Goal: Use online tool/utility: Utilize a website feature to perform a specific function

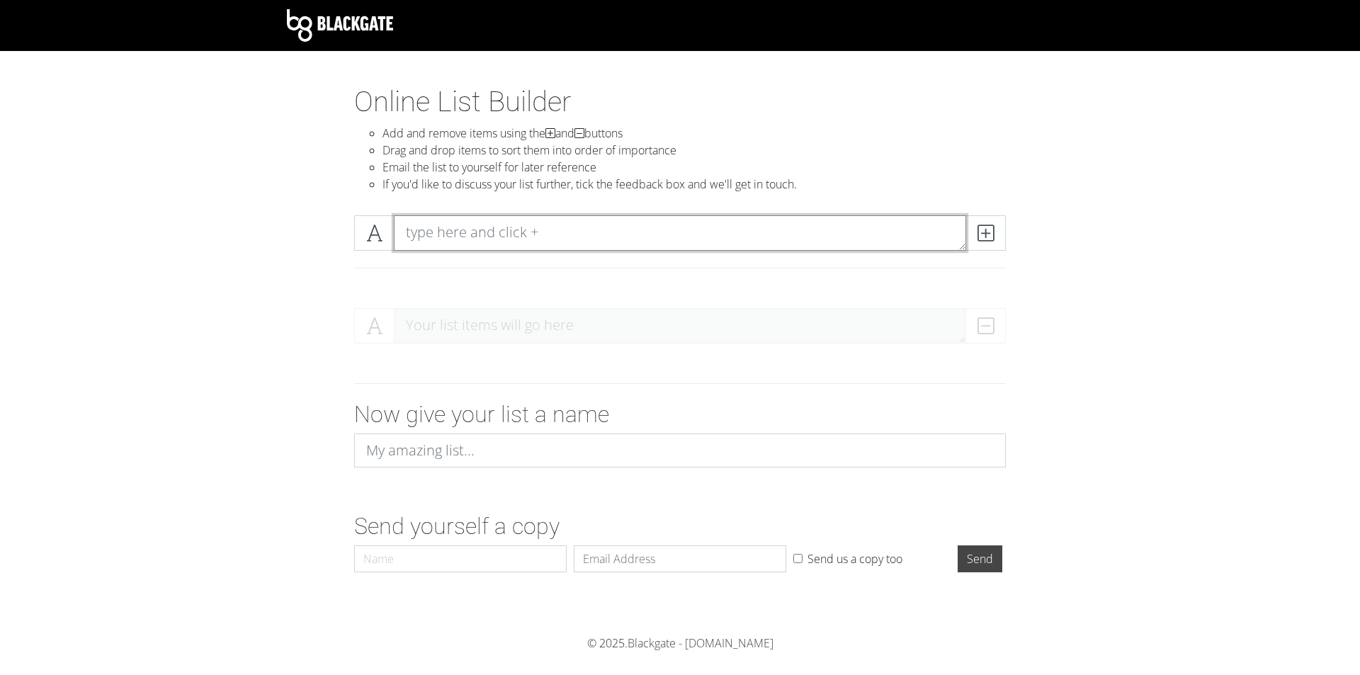
click at [457, 232] on textarea at bounding box center [680, 232] width 572 height 35
drag, startPoint x: 448, startPoint y: 234, endPoint x: 389, endPoint y: 247, distance: 60.8
drag, startPoint x: 389, startPoint y: 247, endPoint x: 218, endPoint y: 261, distance: 171.3
click at [218, 261] on section "Online List Builder Add and remove items using the and buttons Drag and drop it…" at bounding box center [680, 360] width 1360 height 550
click at [451, 242] on textarea at bounding box center [680, 232] width 572 height 35
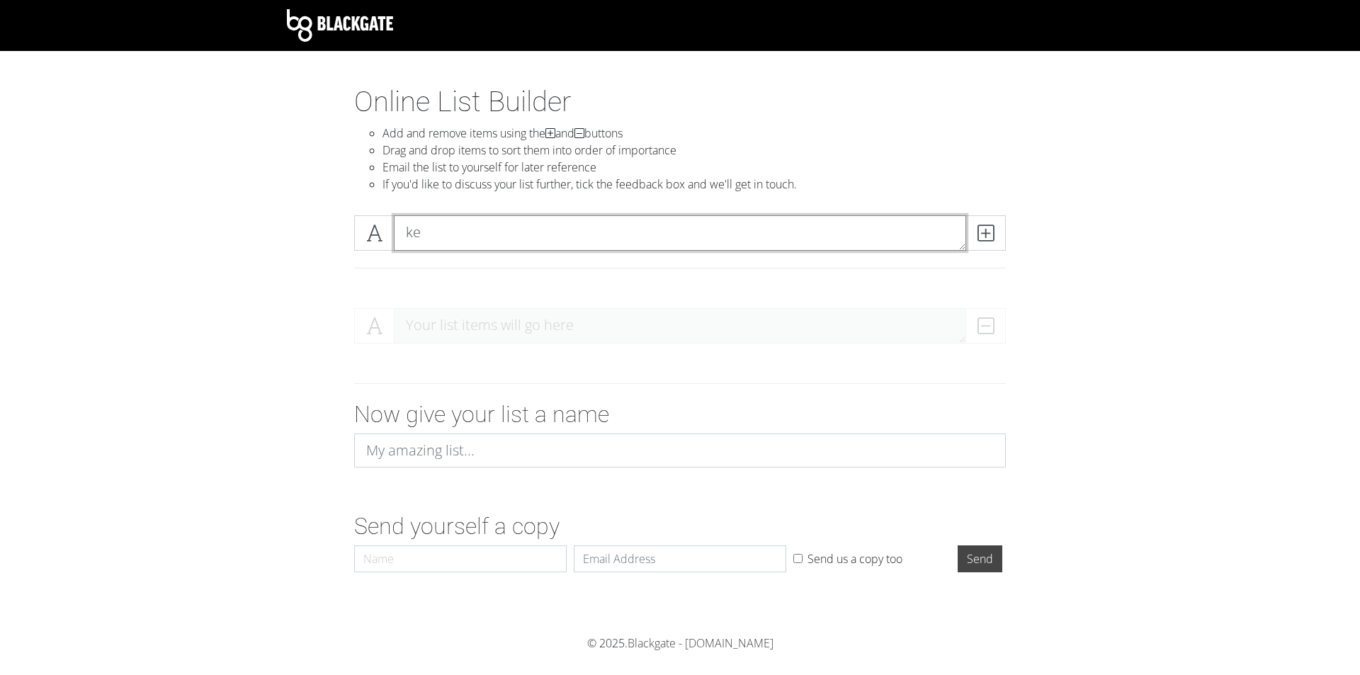
type textarea "k"
type textarea "[PERSON_NAME]"
click at [999, 228] on span at bounding box center [985, 232] width 40 height 35
type textarea "[PERSON_NAME]"
click at [988, 217] on span at bounding box center [985, 232] width 40 height 35
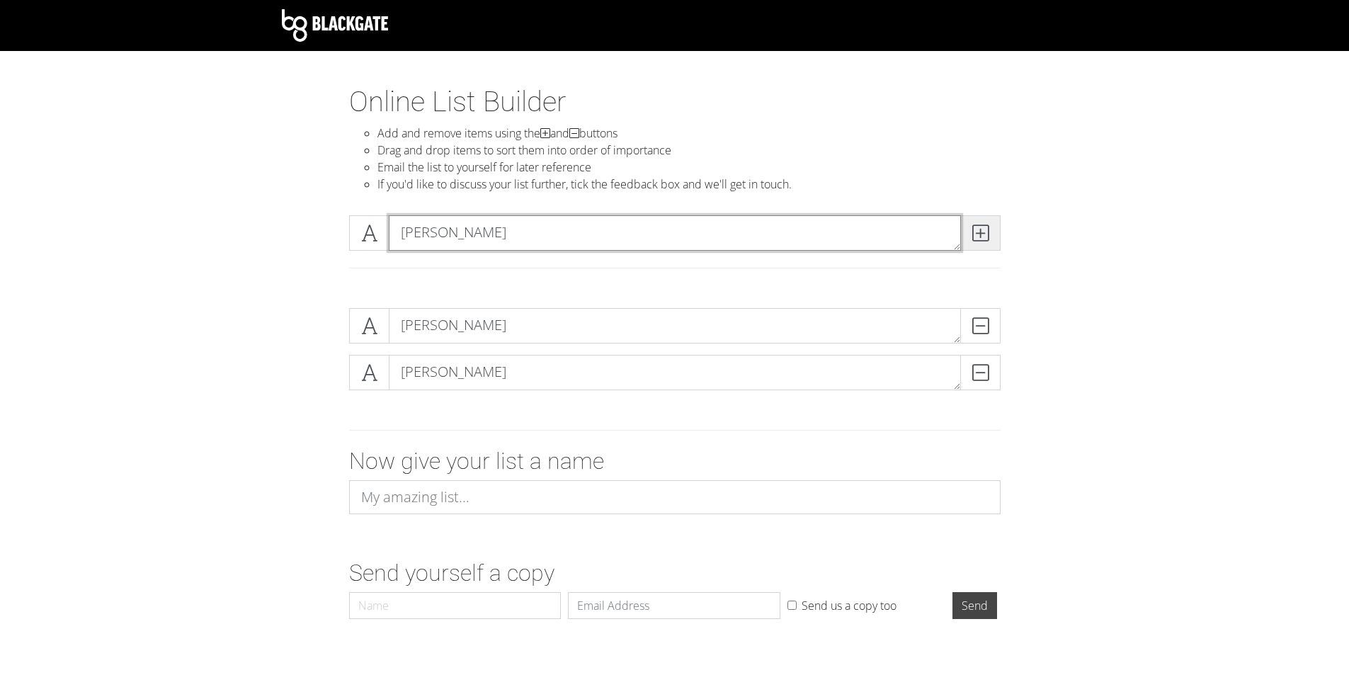
type textarea "[PERSON_NAME]"
click at [965, 222] on span at bounding box center [980, 232] width 40 height 35
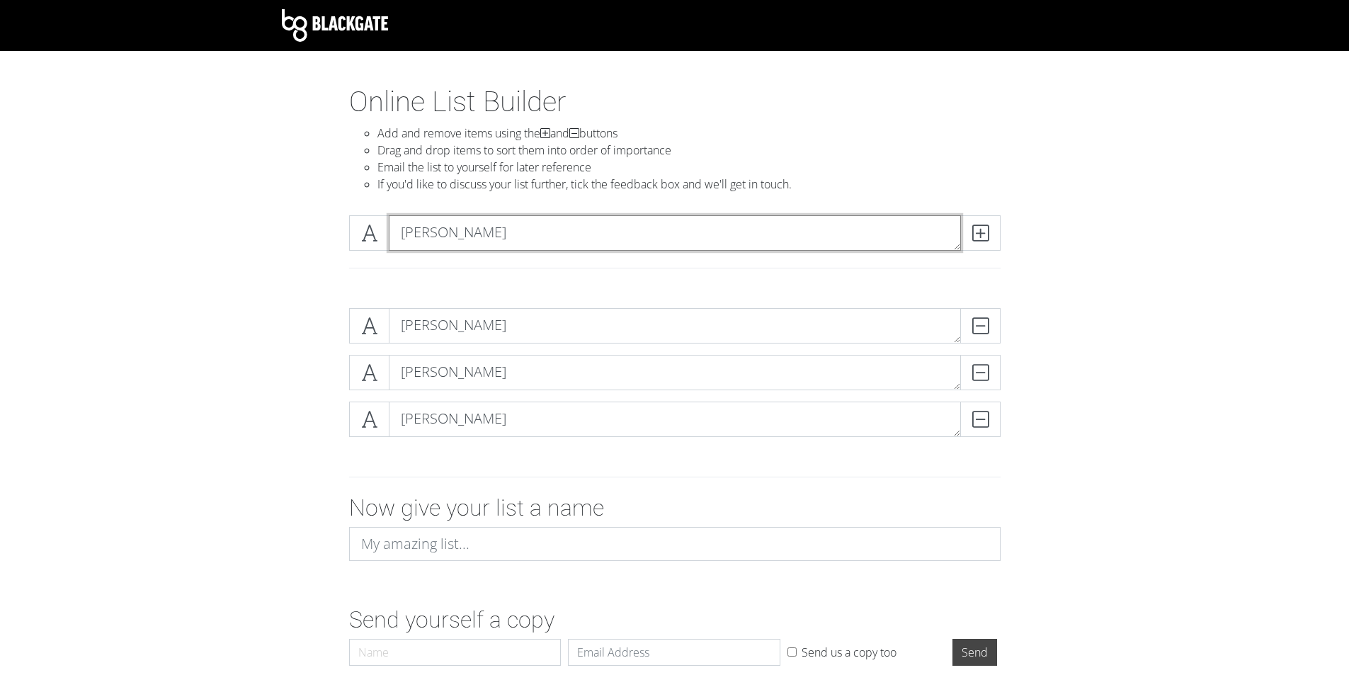
type textarea "[PERSON_NAME]"
click at [1001, 234] on div "[PERSON_NAME]" at bounding box center [675, 232] width 659 height 35
click at [988, 239] on span at bounding box center [980, 232] width 40 height 35
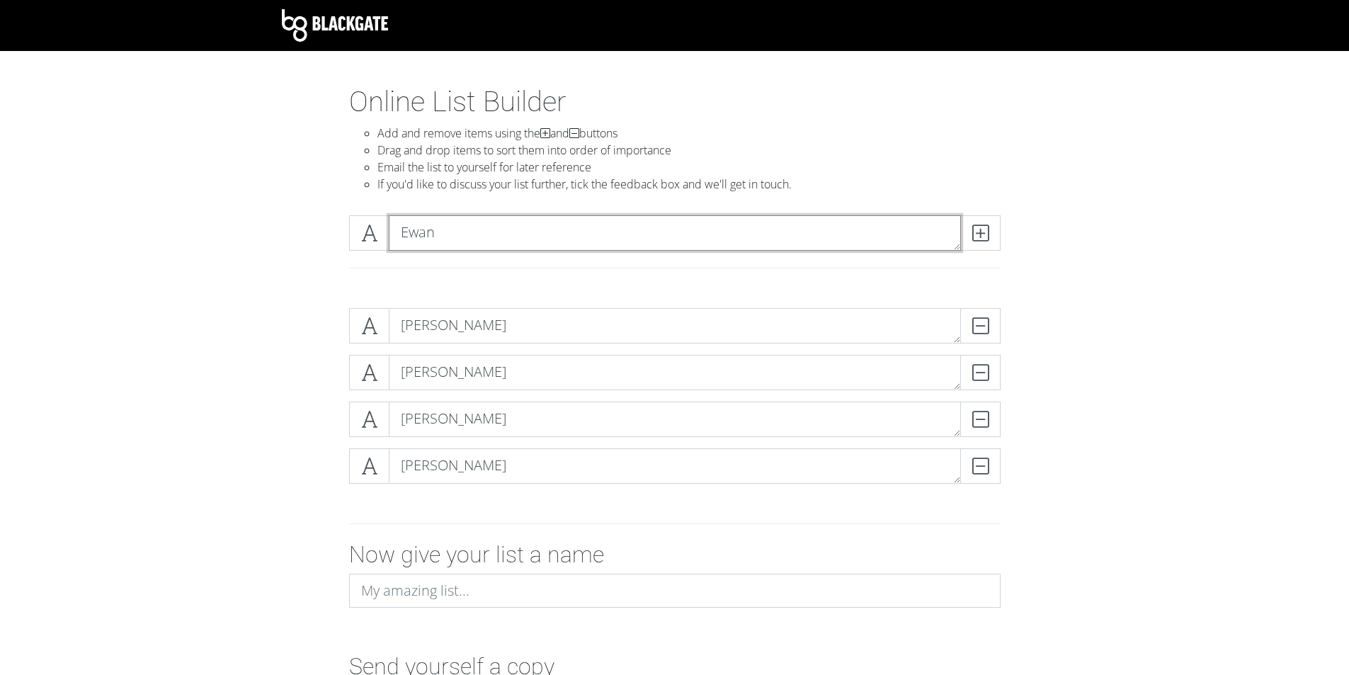
scroll to position [1, 0]
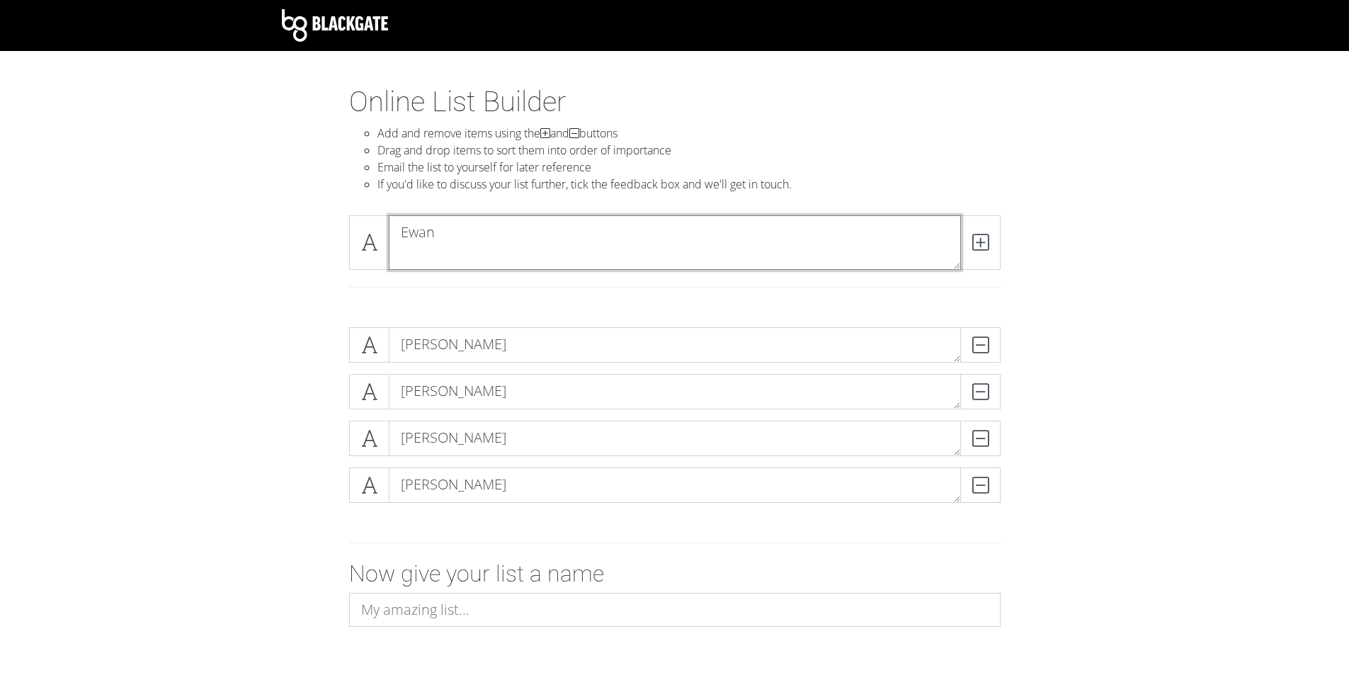
type textarea "Ewan"
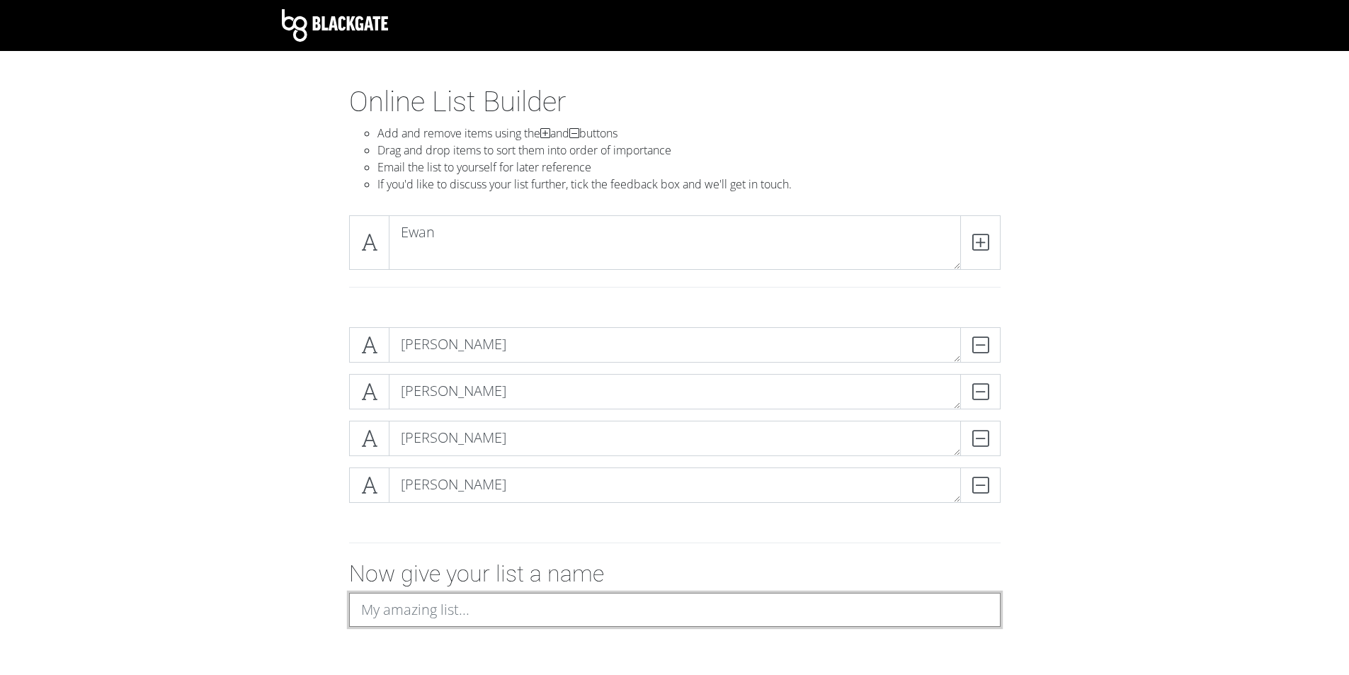
click at [413, 606] on input at bounding box center [675, 610] width 652 height 34
click at [369, 608] on input "Feinds" at bounding box center [675, 610] width 652 height 34
click at [447, 614] on input "Freinds" at bounding box center [675, 610] width 652 height 34
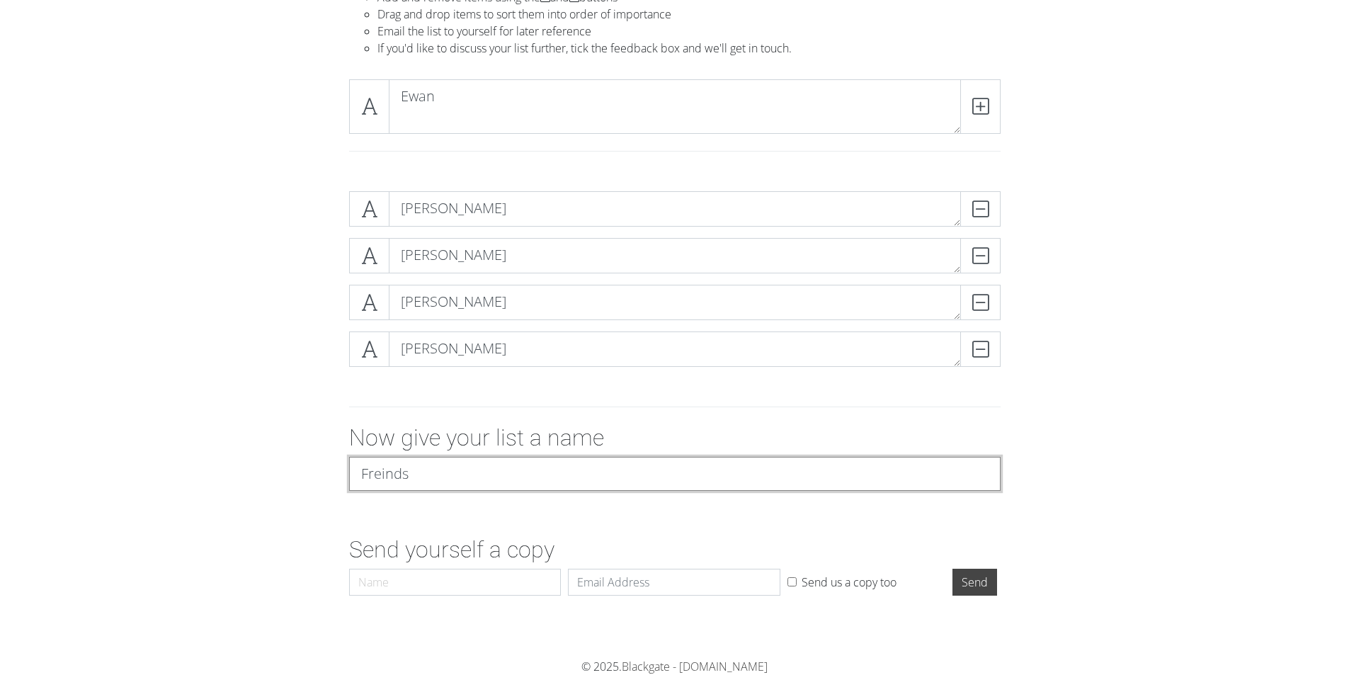
click at [953, 569] on input "Send" at bounding box center [975, 582] width 45 height 27
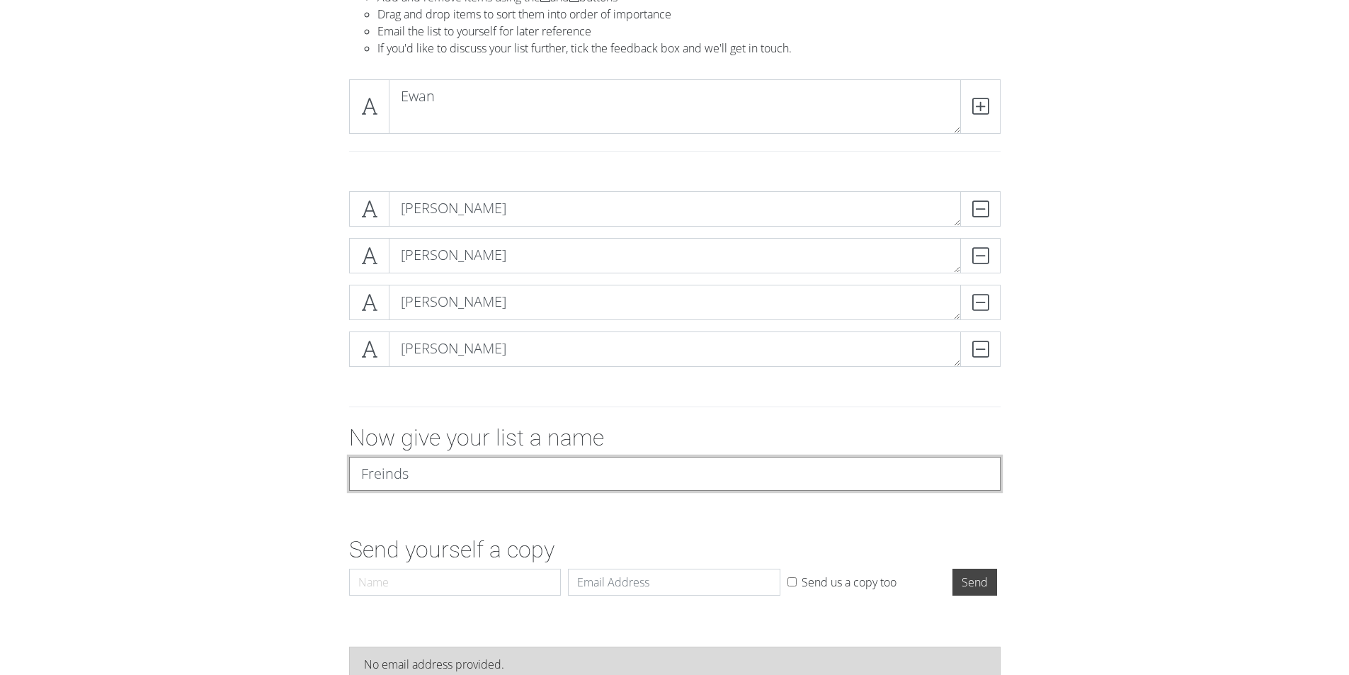
scroll to position [183, 0]
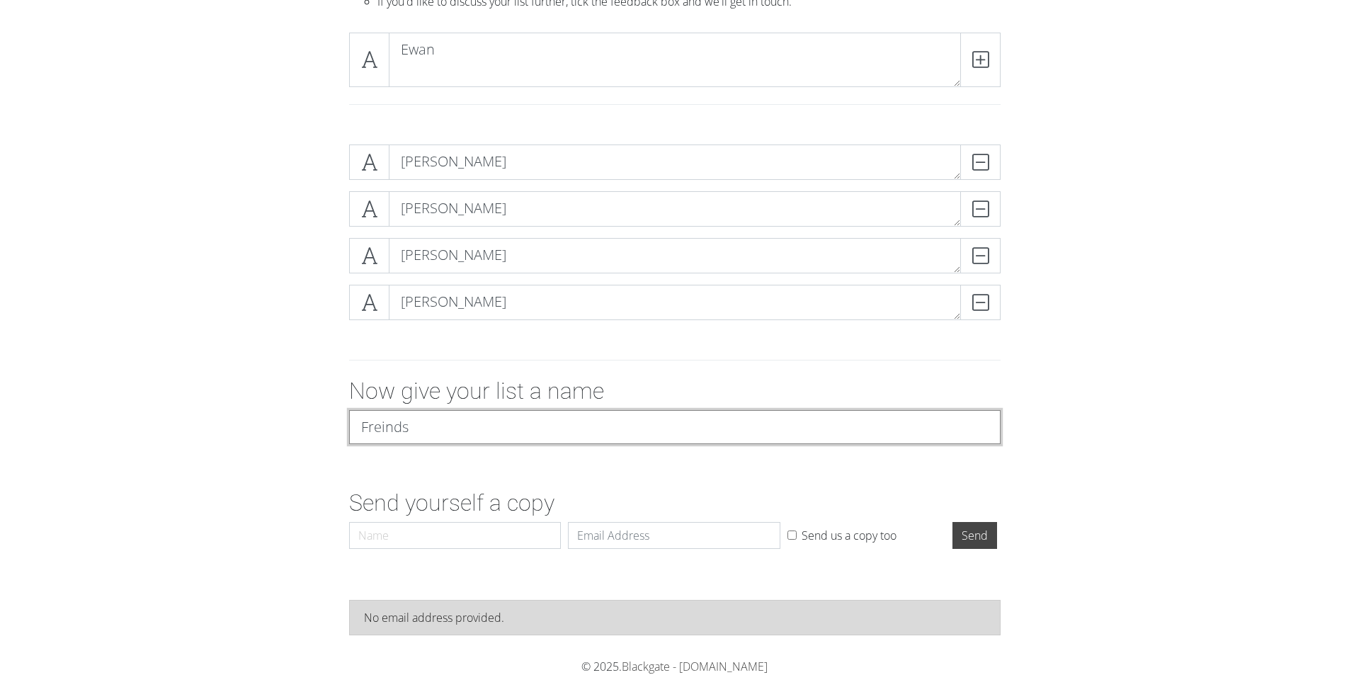
click at [385, 428] on input "Freinds" at bounding box center [675, 427] width 652 height 34
type input "Freinds"
click at [953, 522] on input "Send" at bounding box center [975, 535] width 45 height 27
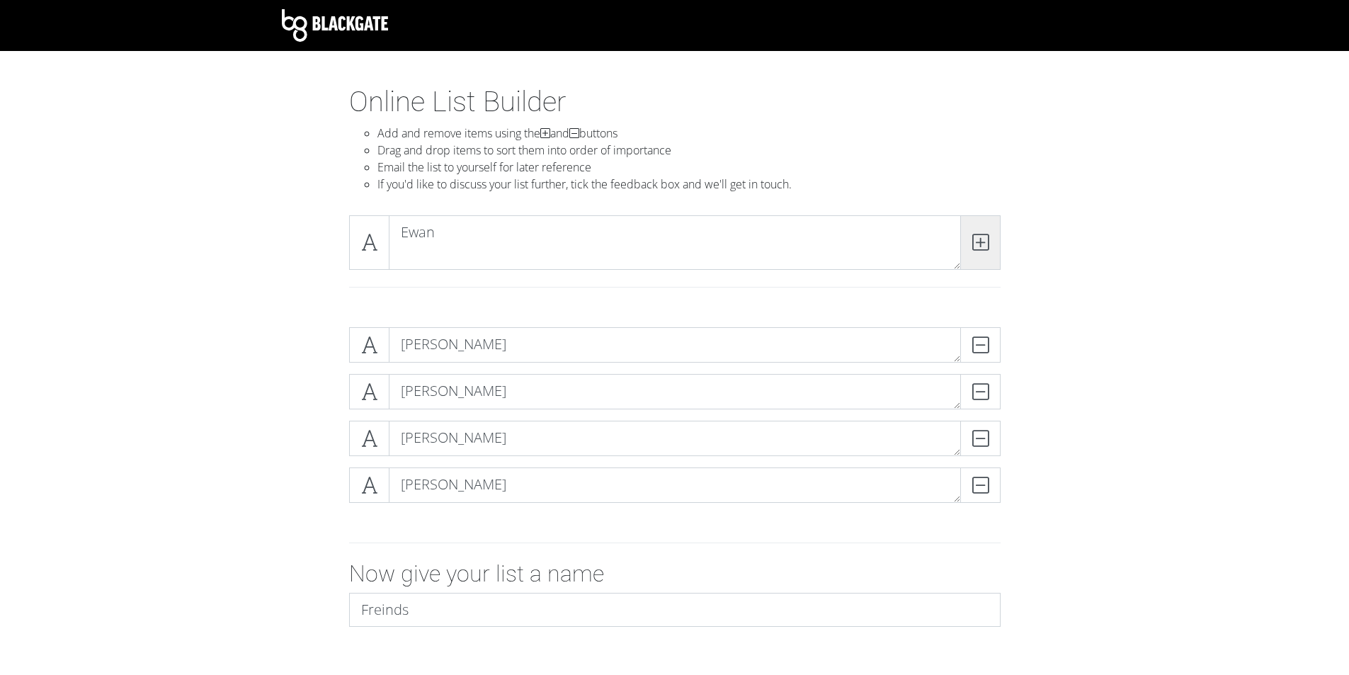
click at [977, 247] on icon at bounding box center [980, 242] width 16 height 14
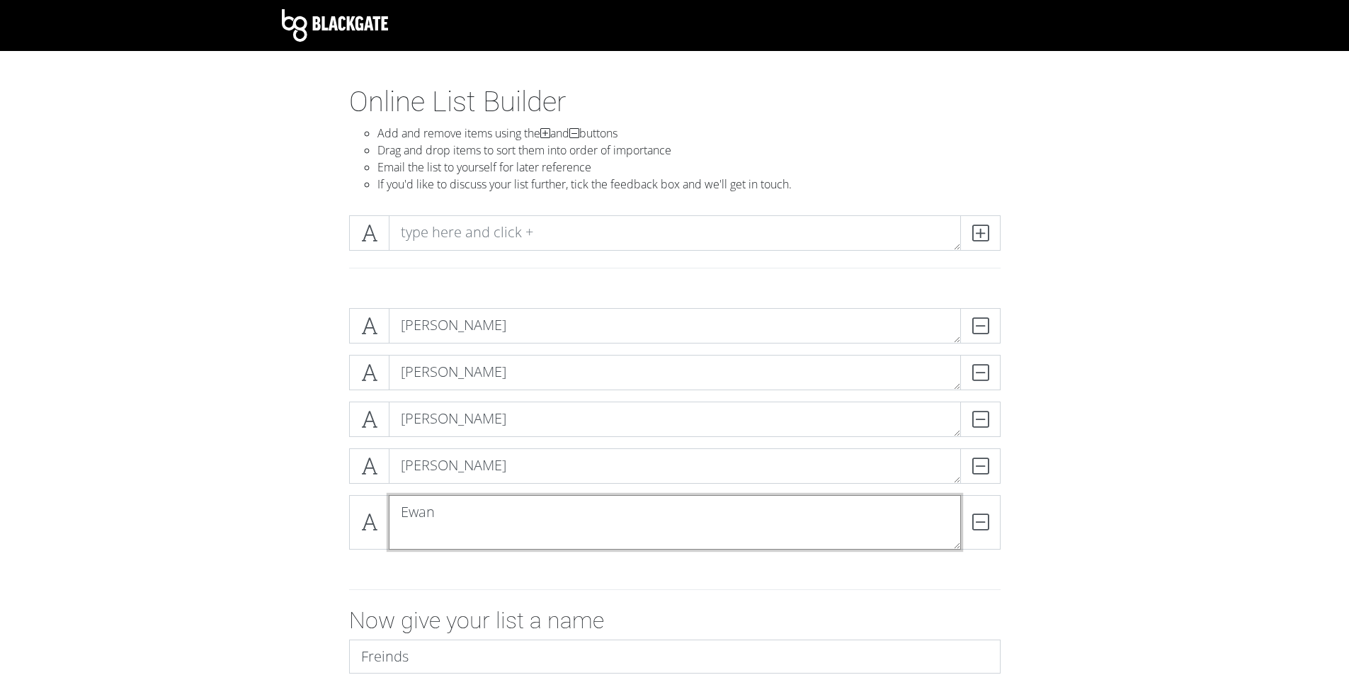
click at [757, 523] on textarea "Ewan" at bounding box center [675, 522] width 572 height 55
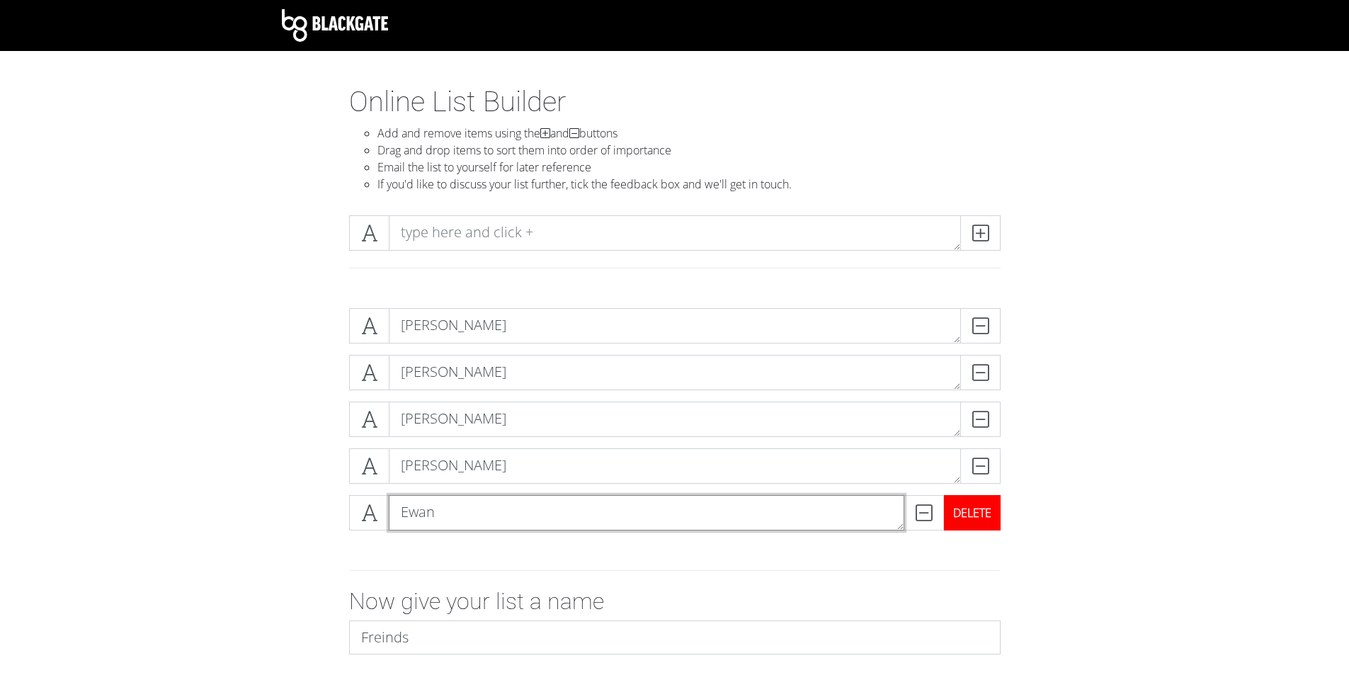
type textarea "Ewan"
click at [486, 237] on textarea at bounding box center [675, 232] width 572 height 35
type textarea "[PERSON_NAME]"
click at [986, 229] on icon at bounding box center [980, 233] width 16 height 14
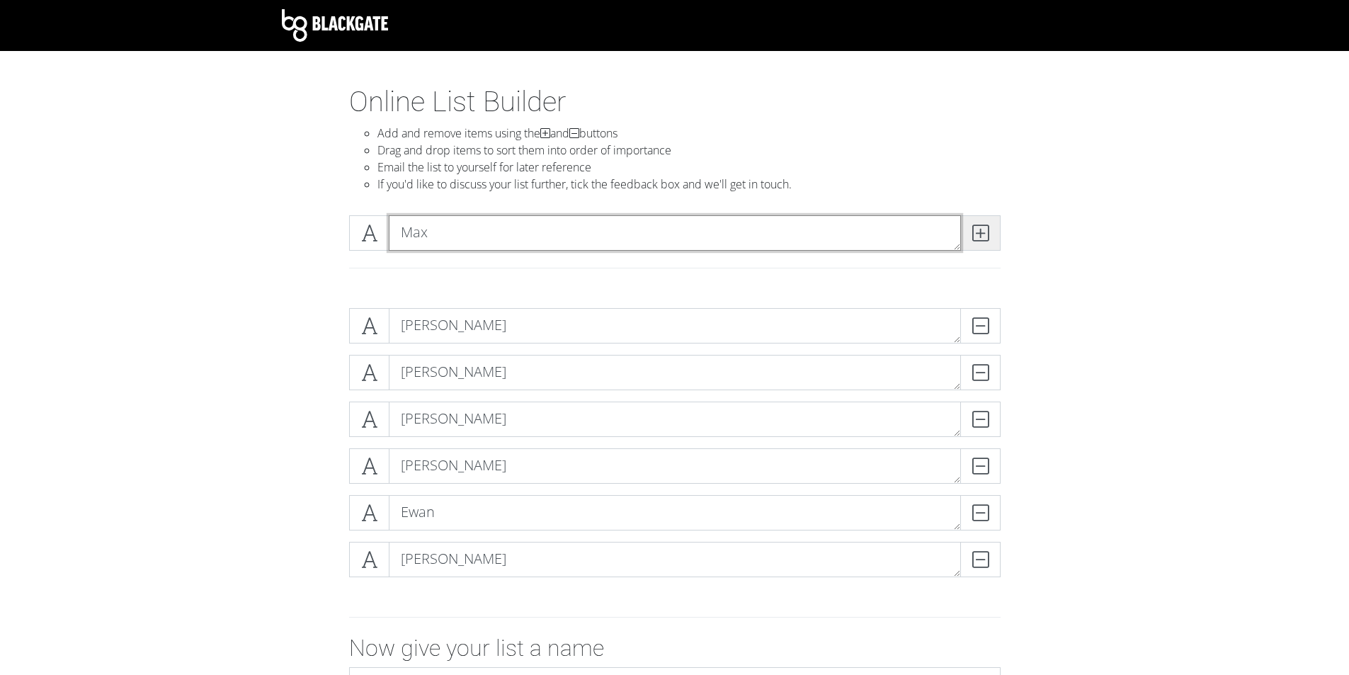
type textarea "Max"
click at [998, 242] on span at bounding box center [980, 232] width 40 height 35
click at [449, 234] on textarea at bounding box center [675, 232] width 572 height 35
type textarea "a"
type textarea "l"
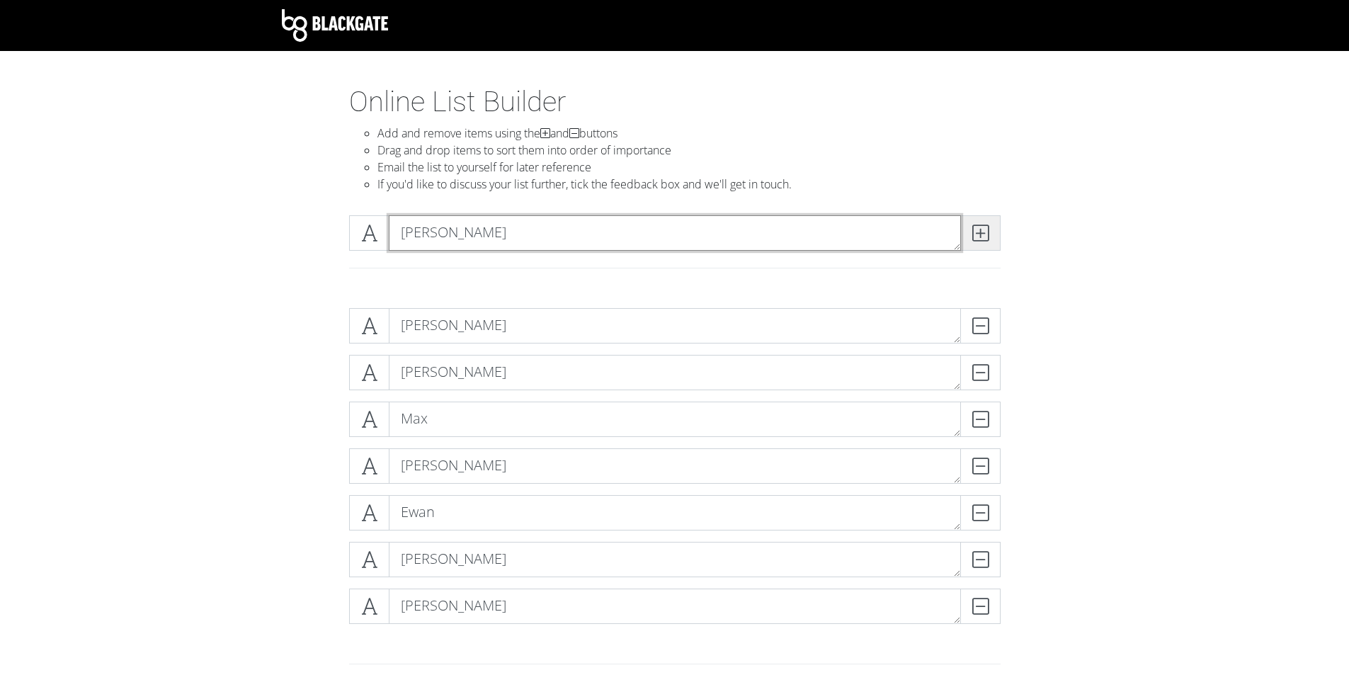
type textarea "[PERSON_NAME]"
click at [977, 238] on icon at bounding box center [980, 233] width 16 height 14
click at [471, 224] on textarea at bounding box center [675, 232] width 572 height 35
type textarea "[PERSON_NAME]"
click at [1001, 244] on div "[PERSON_NAME]" at bounding box center [675, 232] width 659 height 35
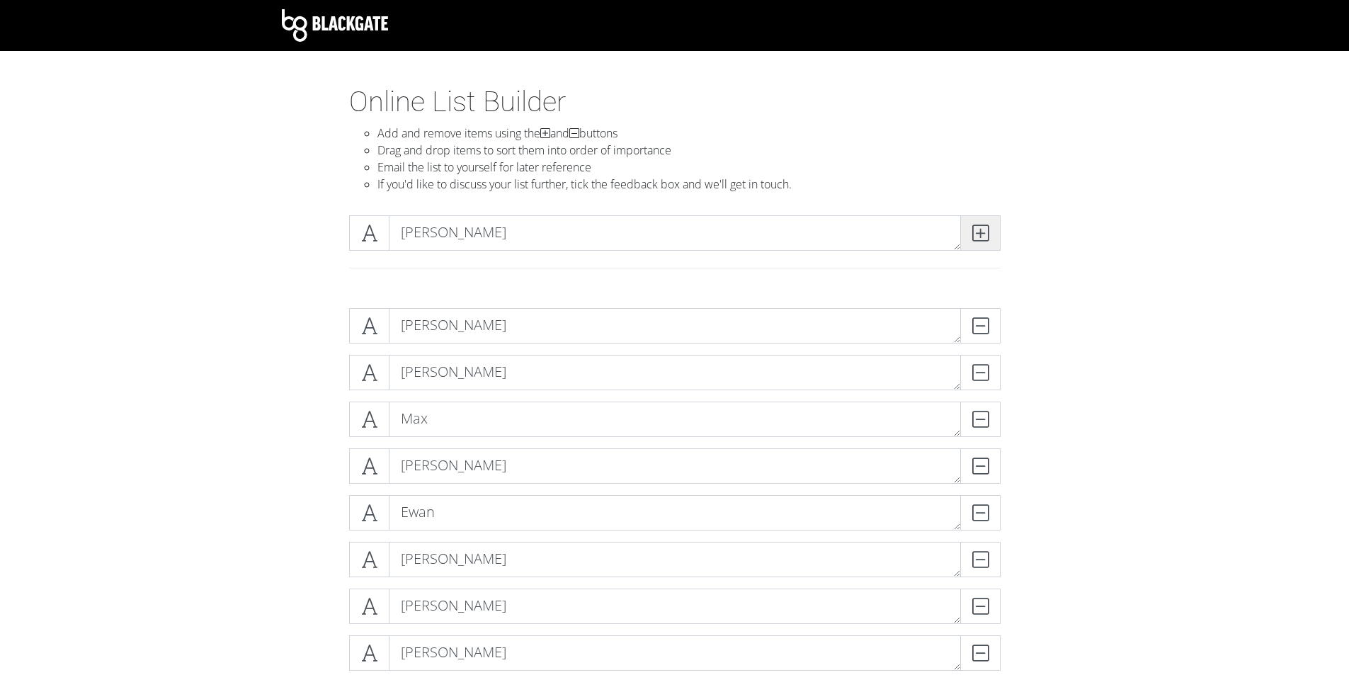
click at [981, 237] on icon at bounding box center [980, 233] width 16 height 14
click at [464, 232] on textarea at bounding box center [675, 232] width 572 height 35
type textarea "A"
type textarea "[PERSON_NAME]"
click at [989, 244] on span at bounding box center [980, 232] width 40 height 35
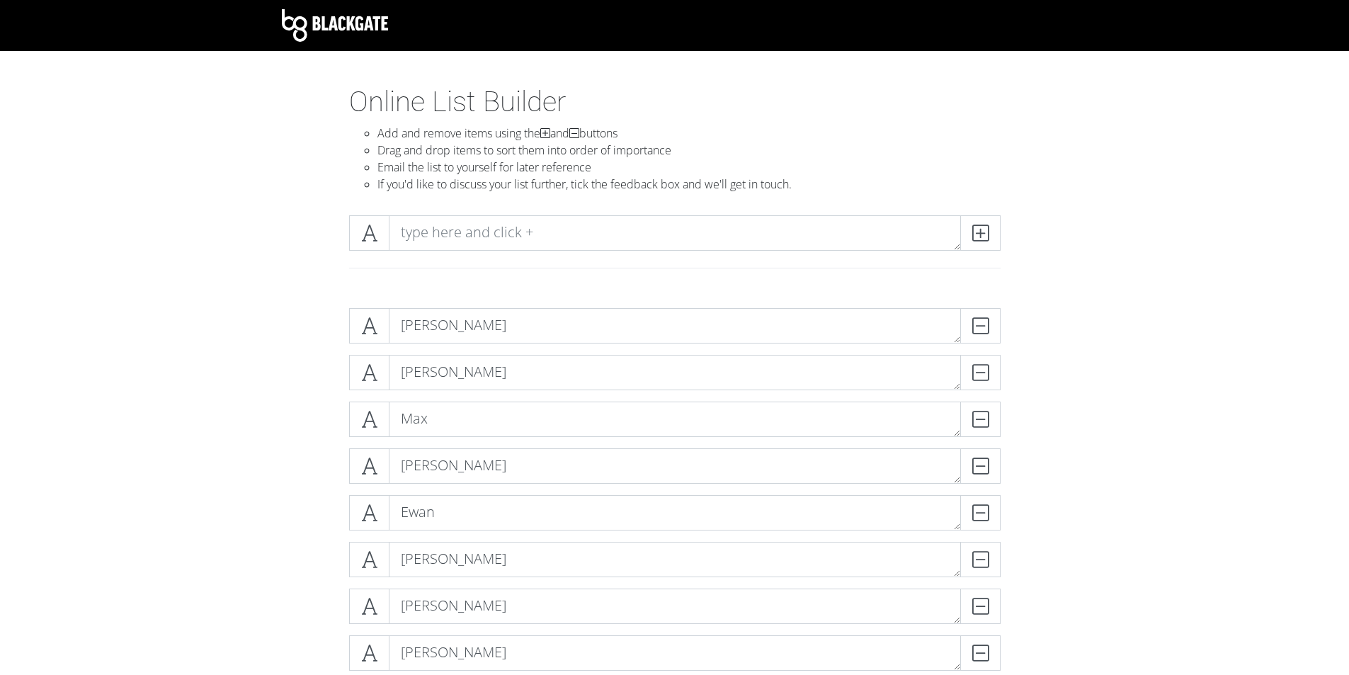
drag, startPoint x: 1027, startPoint y: 86, endPoint x: 1096, endPoint y: 55, distance: 76.1
drag, startPoint x: 1096, startPoint y: 55, endPoint x: 936, endPoint y: 131, distance: 177.7
click at [936, 131] on li "Add and remove items using the and buttons" at bounding box center [688, 133] width 623 height 17
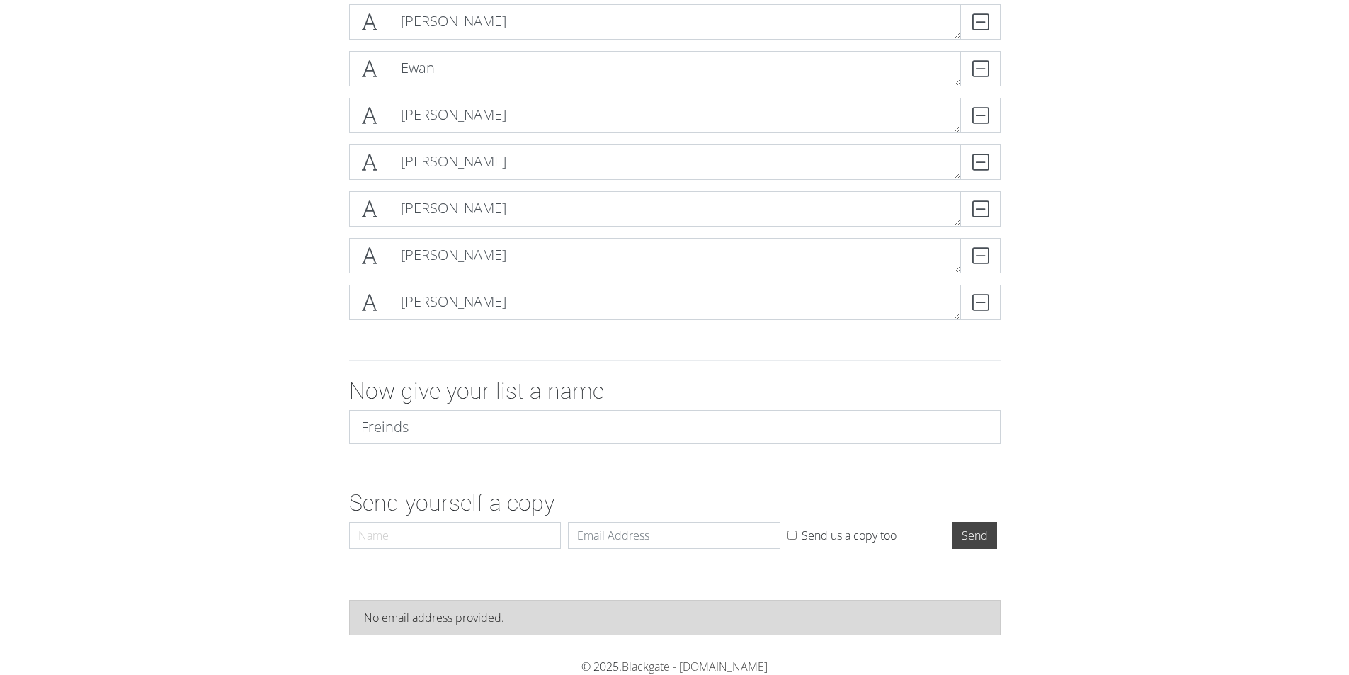
scroll to position [90, 0]
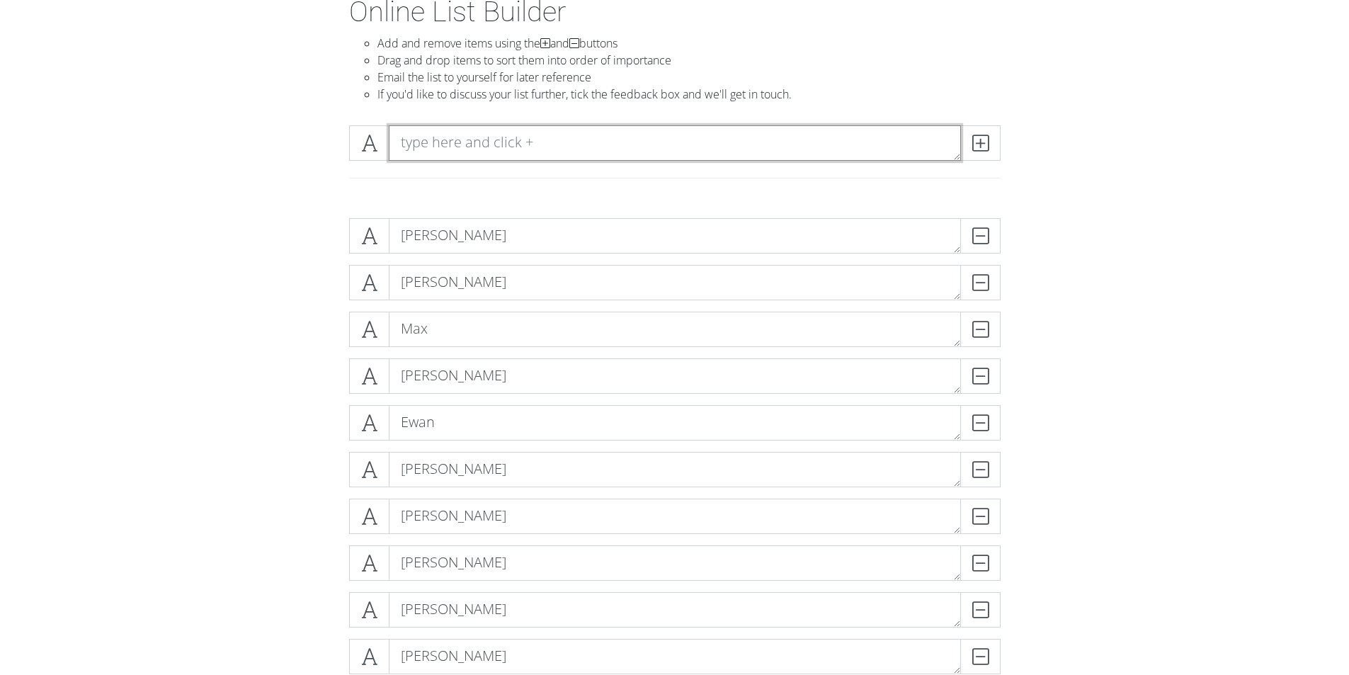
click at [449, 149] on textarea at bounding box center [675, 142] width 572 height 35
click at [241, 191] on section "Online List Builder Add and remove items using the and buttons Drag and drop it…" at bounding box center [674, 504] width 1349 height 1018
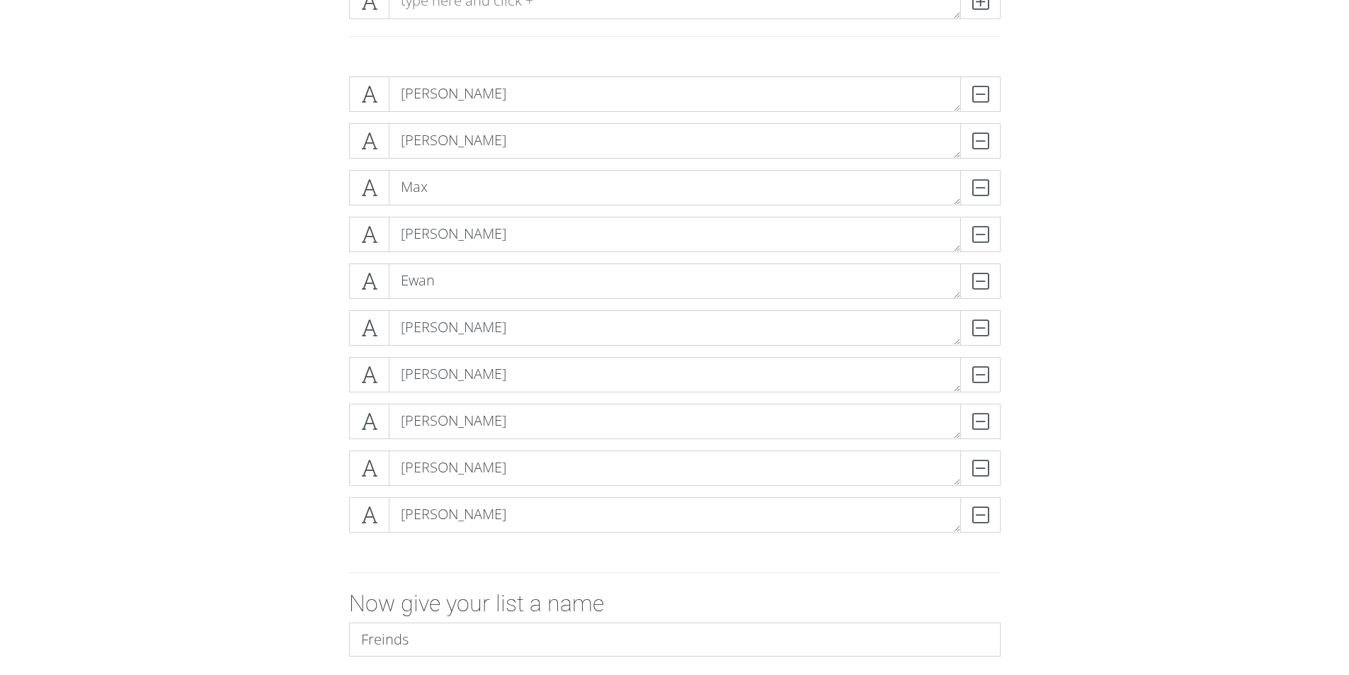
scroll to position [0, 0]
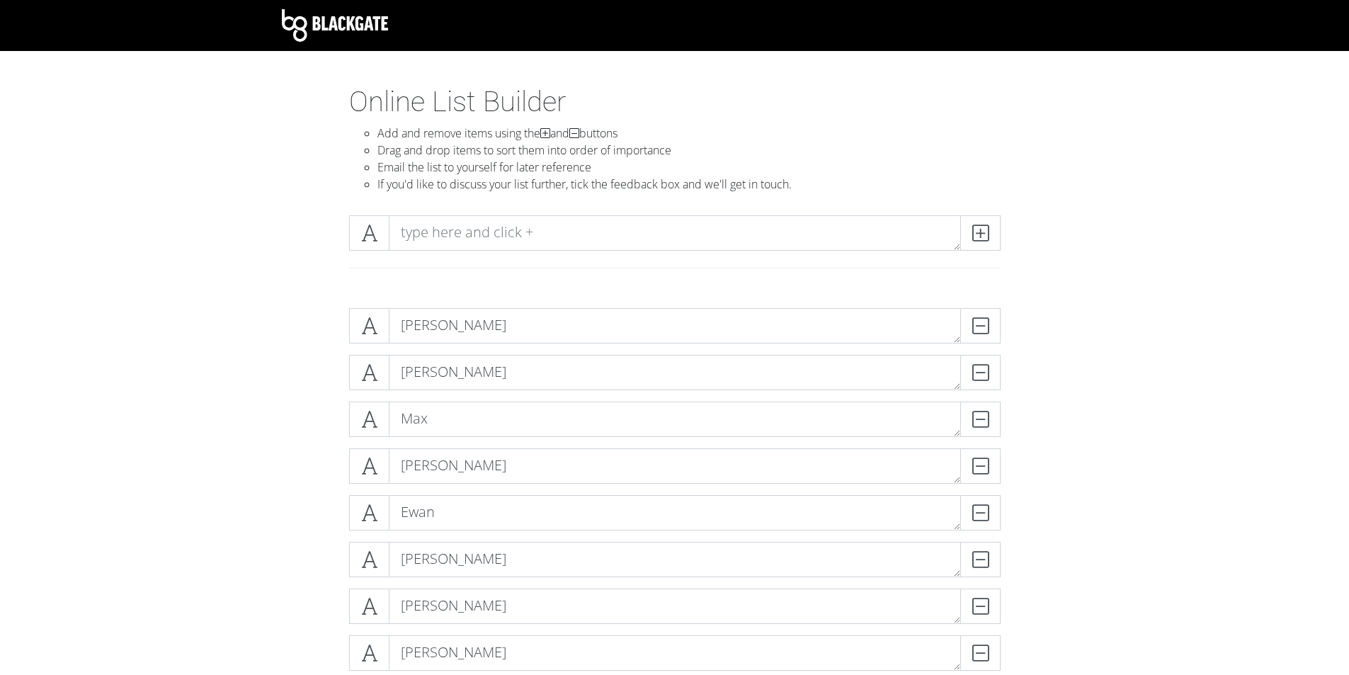
drag, startPoint x: 443, startPoint y: 195, endPoint x: 329, endPoint y: 280, distance: 142.2
drag, startPoint x: 329, startPoint y: 280, endPoint x: 294, endPoint y: 270, distance: 36.1
click at [293, 271] on div at bounding box center [674, 250] width 807 height 93
click at [462, 236] on textarea at bounding box center [675, 232] width 572 height 35
type textarea "[PERSON_NAME]"
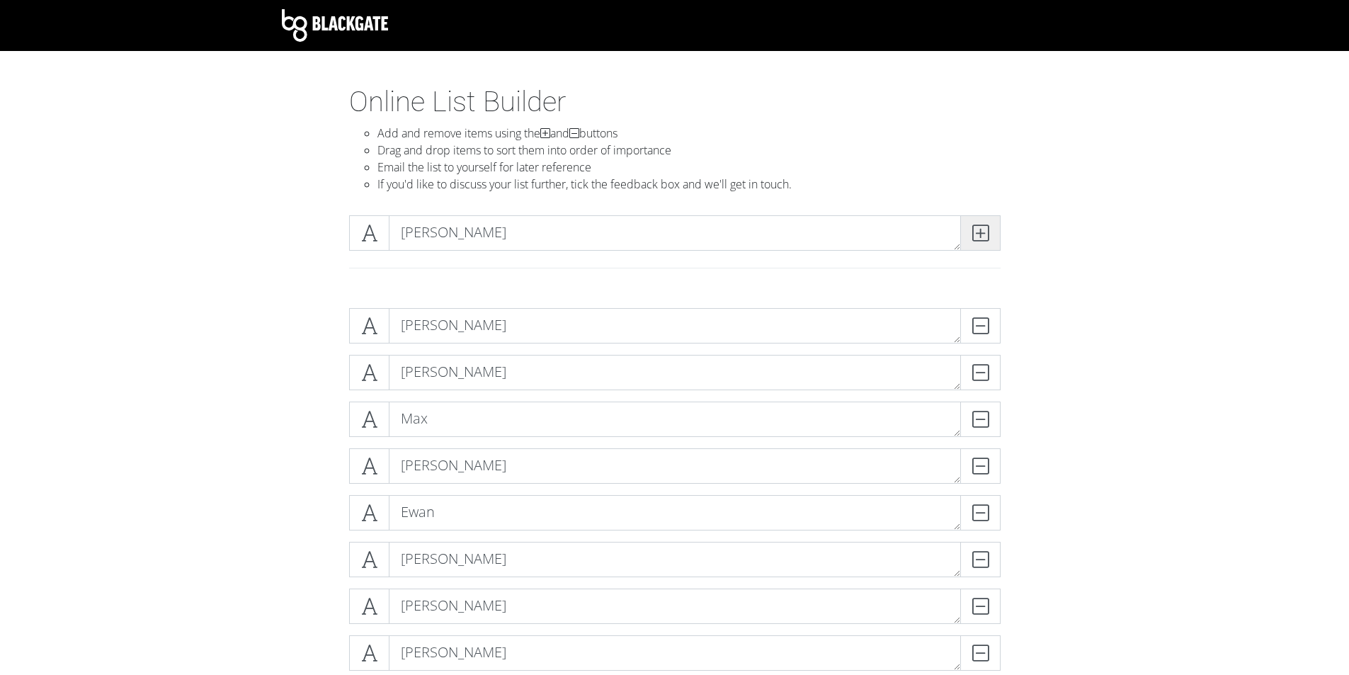
click at [991, 233] on span at bounding box center [980, 232] width 40 height 35
click at [466, 237] on textarea at bounding box center [675, 232] width 572 height 35
type textarea "L"
type textarea "Keir"
click at [984, 228] on icon at bounding box center [980, 233] width 16 height 14
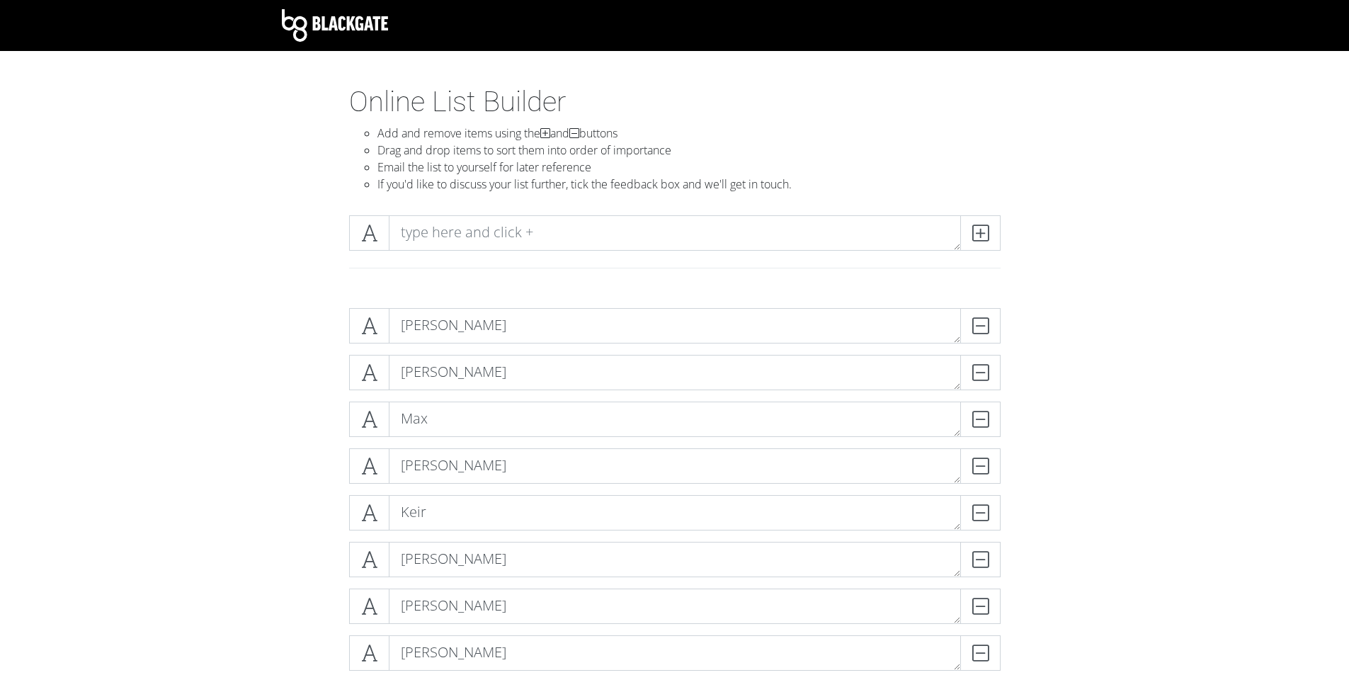
scroll to position [71, 0]
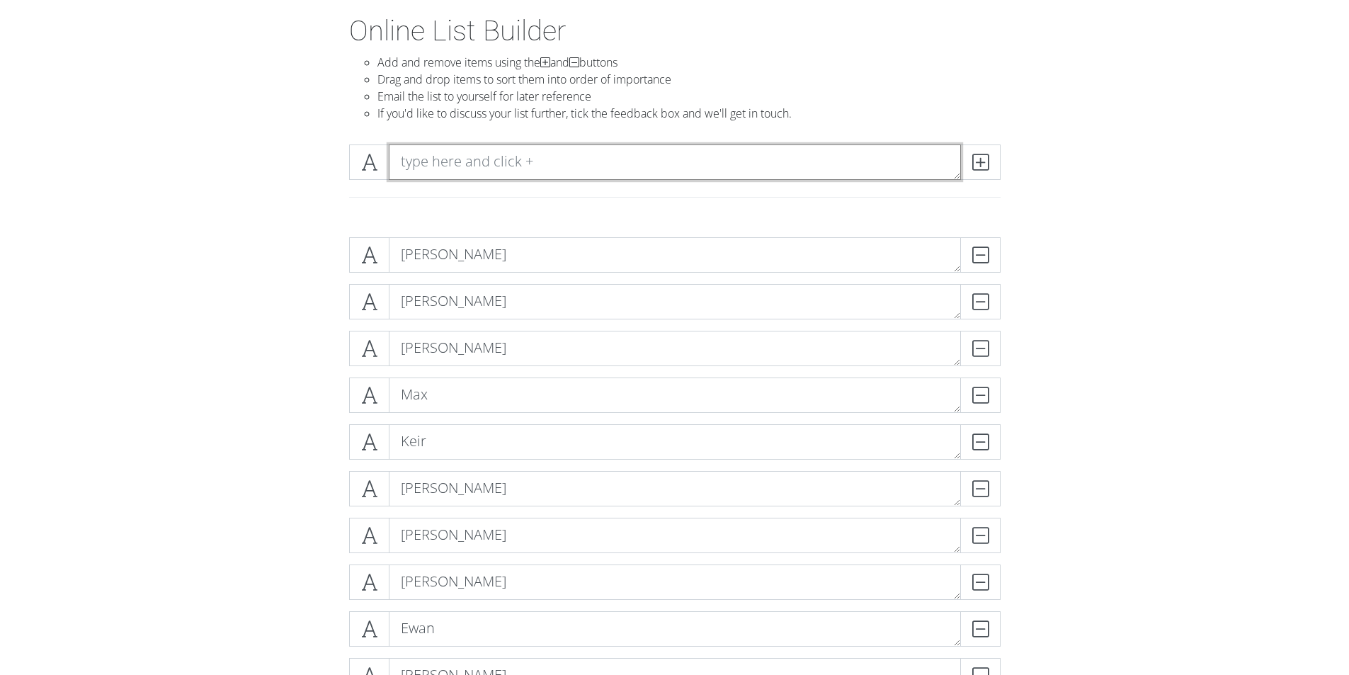
click at [448, 179] on textarea at bounding box center [675, 161] width 572 height 35
type textarea "j"
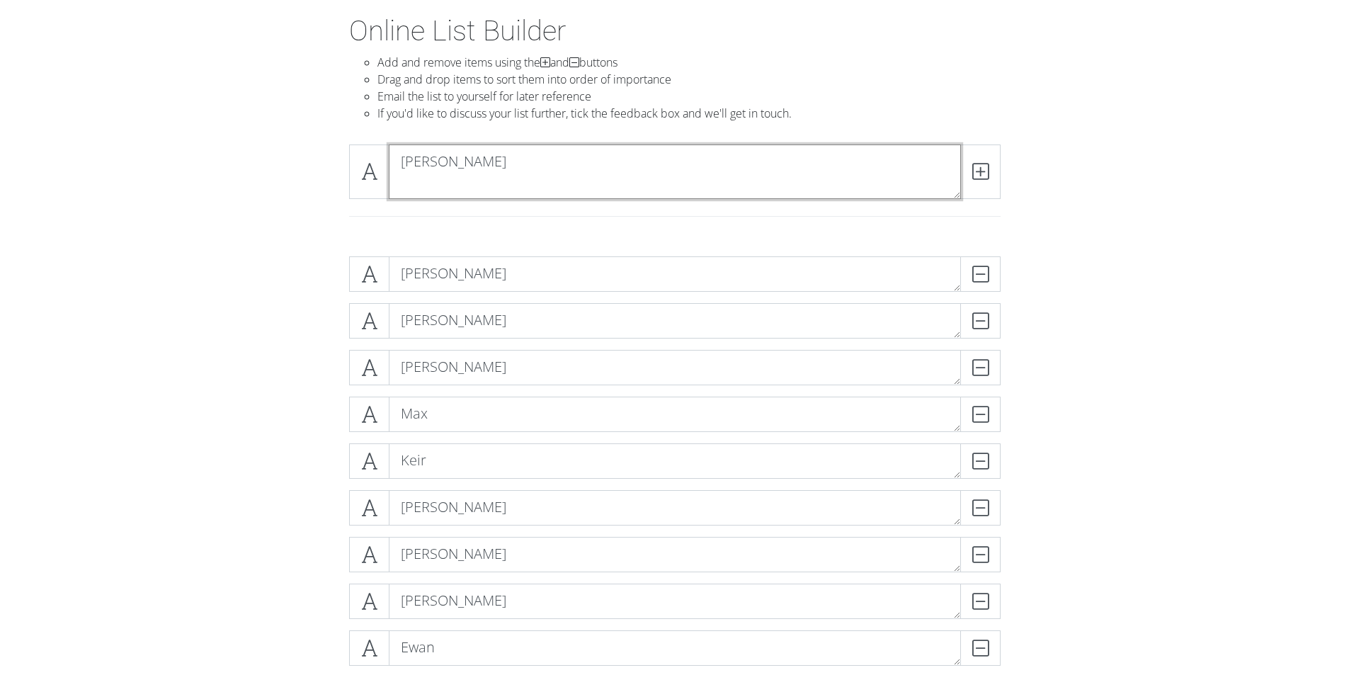
scroll to position [0, 0]
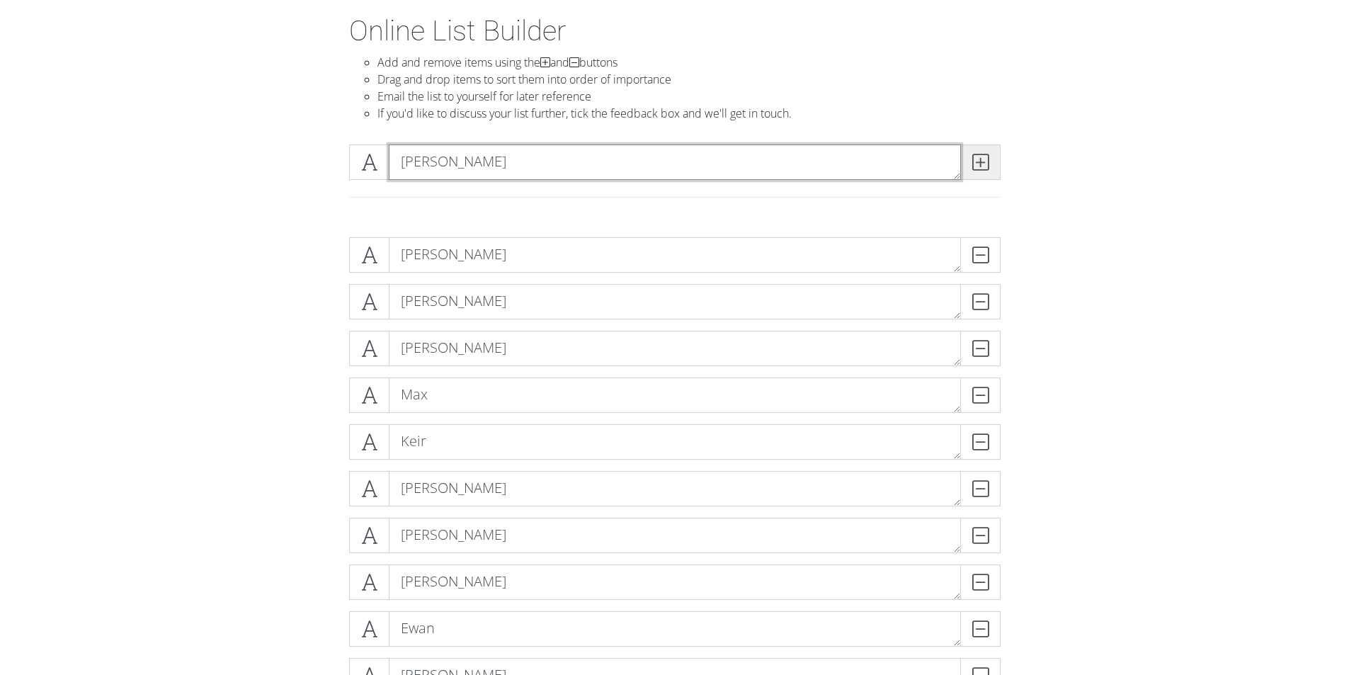
type textarea "[PERSON_NAME]"
click at [989, 169] on span at bounding box center [980, 161] width 40 height 35
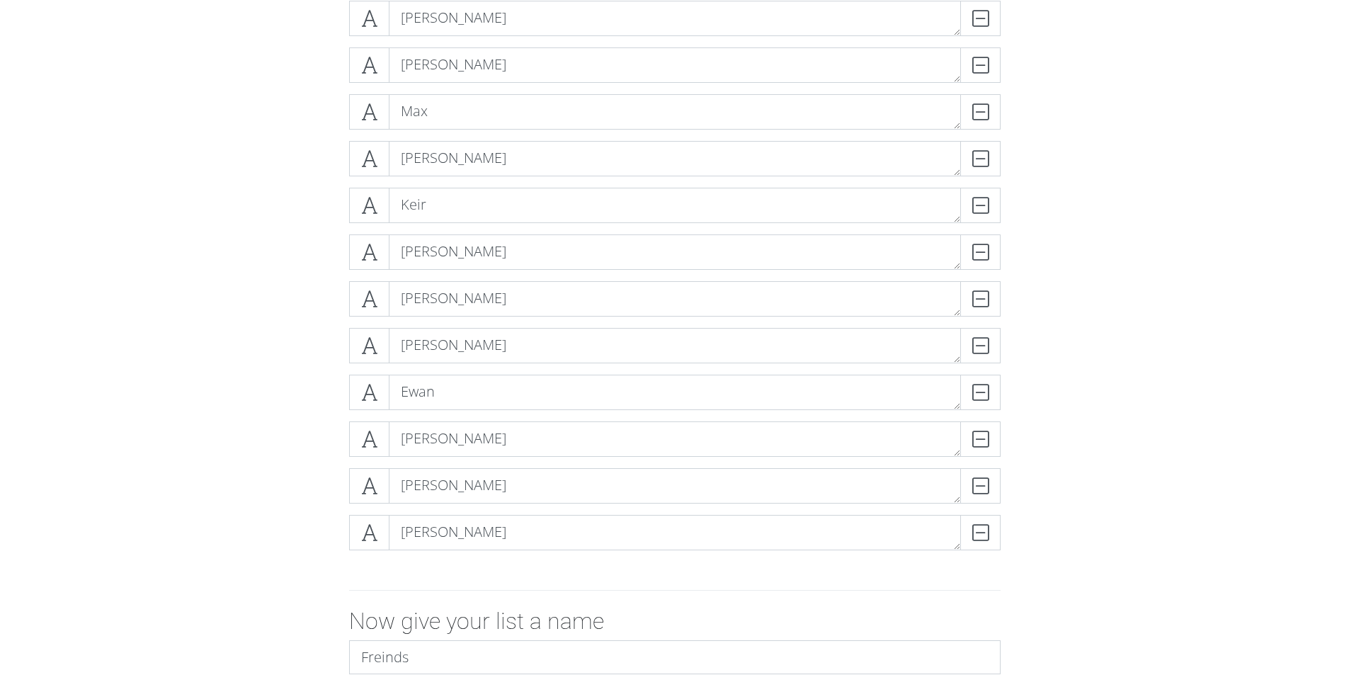
scroll to position [71, 0]
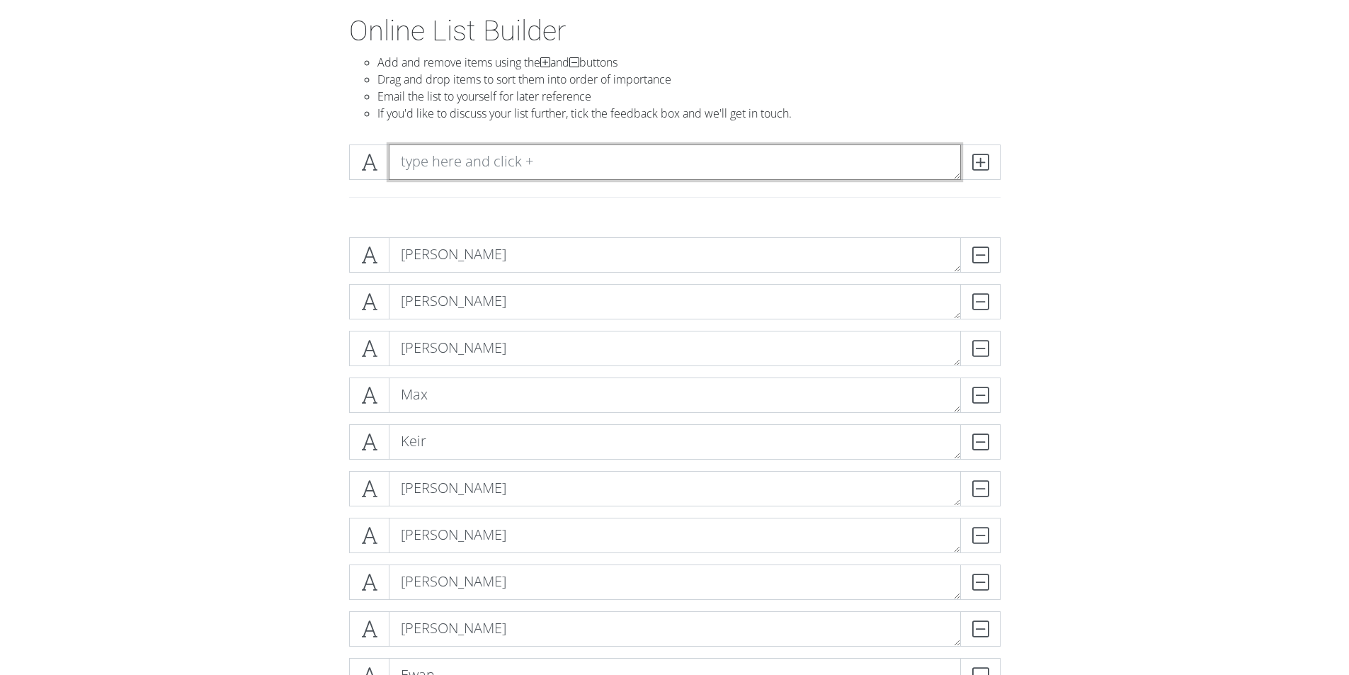
click at [464, 171] on textarea at bounding box center [675, 161] width 572 height 35
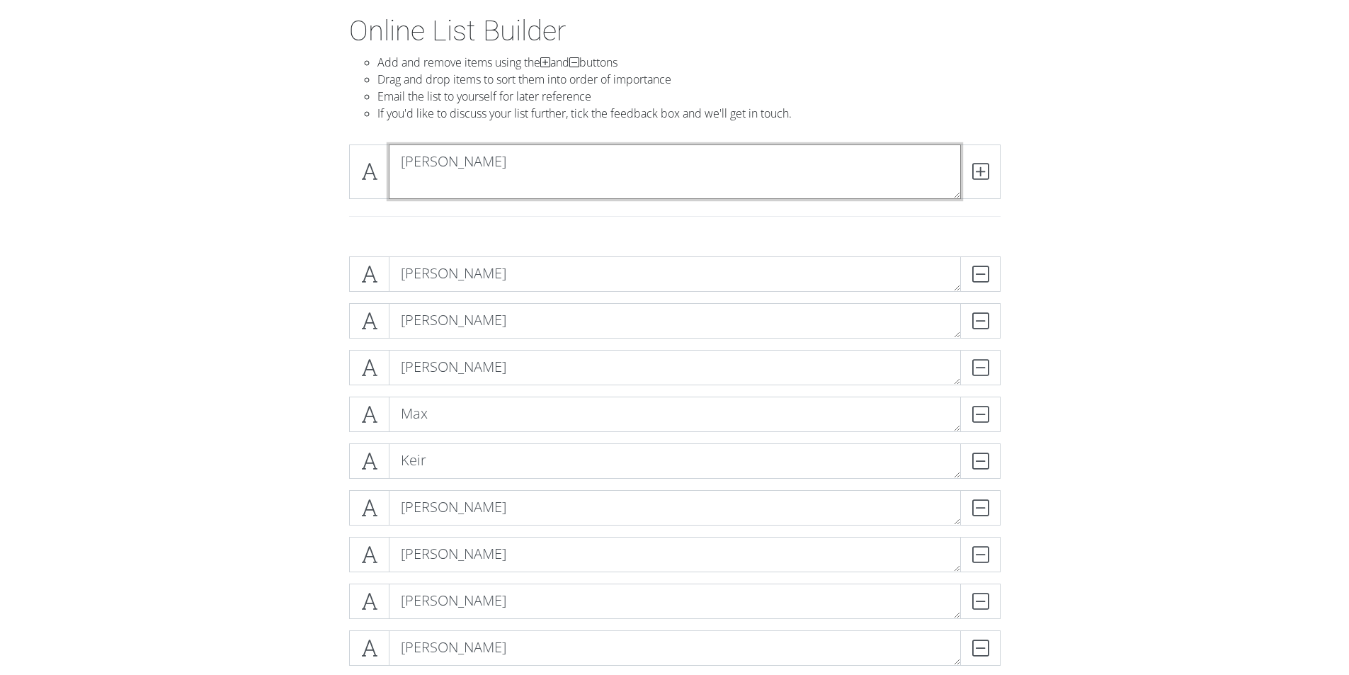
scroll to position [0, 0]
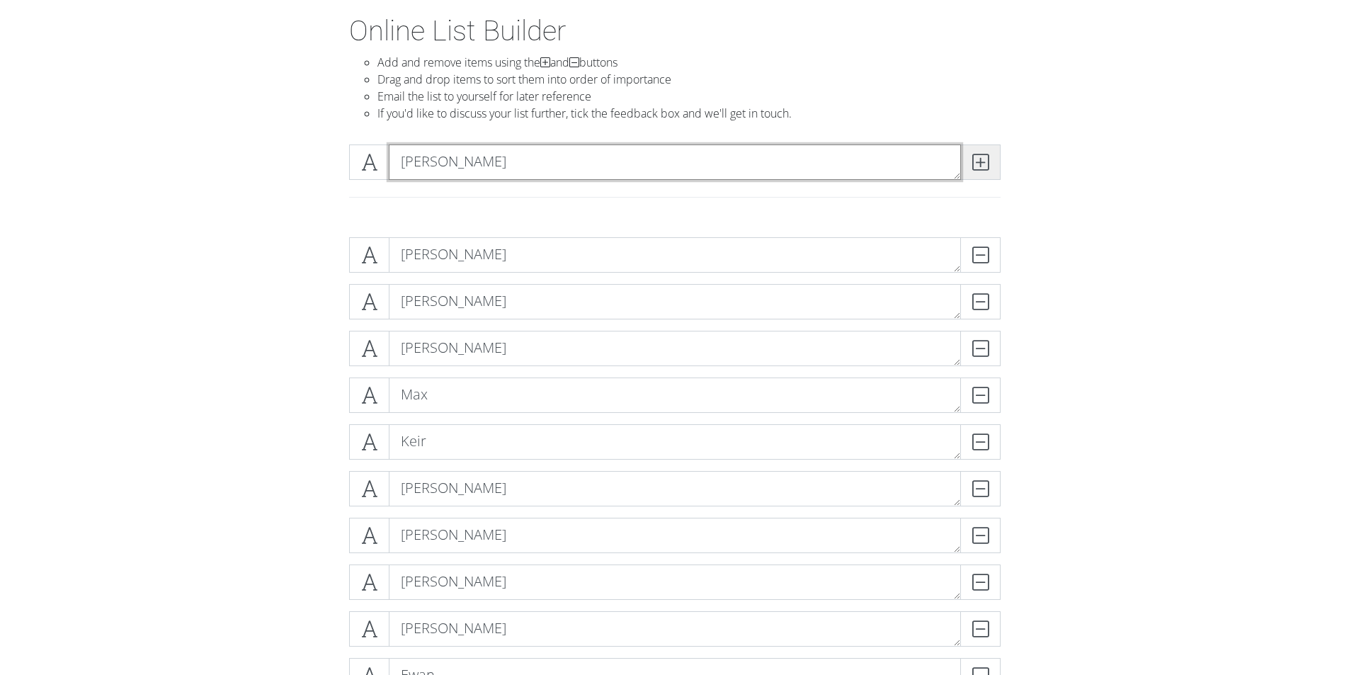
type textarea "[PERSON_NAME]"
click at [986, 161] on icon at bounding box center [980, 162] width 16 height 14
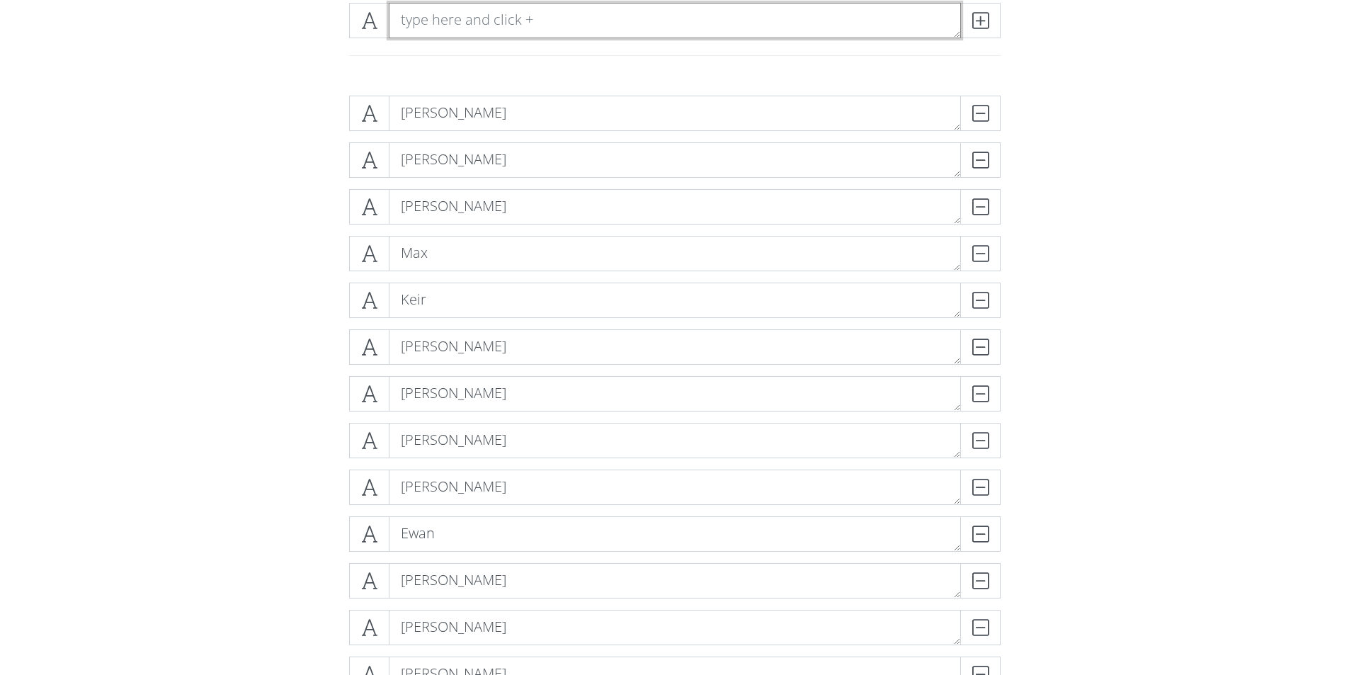
scroll to position [567, 0]
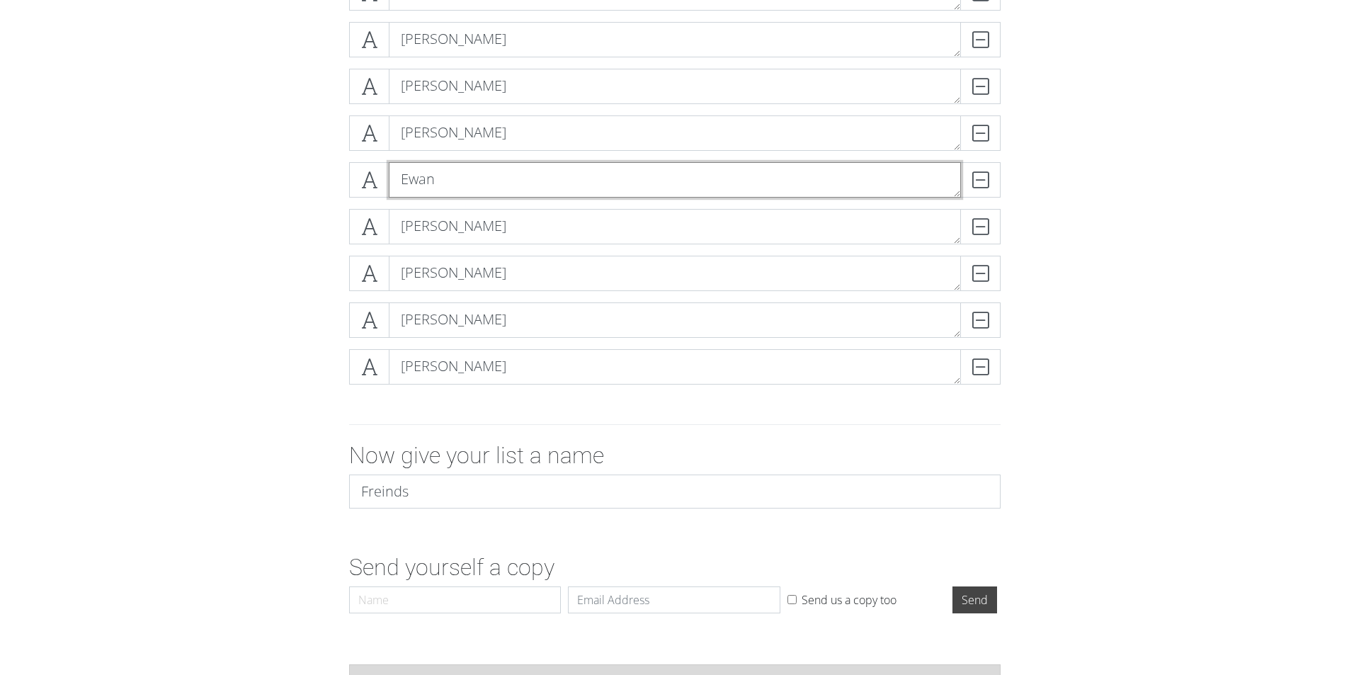
click at [467, 181] on textarea "Ewan" at bounding box center [675, 179] width 572 height 35
drag, startPoint x: 421, startPoint y: 178, endPoint x: 249, endPoint y: 263, distance: 192.3
drag, startPoint x: 249, startPoint y: 263, endPoint x: 178, endPoint y: 319, distance: 90.3
click at [180, 318] on form "[PERSON_NAME] [PERSON_NAME] [PERSON_NAME] [PERSON_NAME] Keir DELETE [PERSON_NAM…" at bounding box center [674, 174] width 1349 height 889
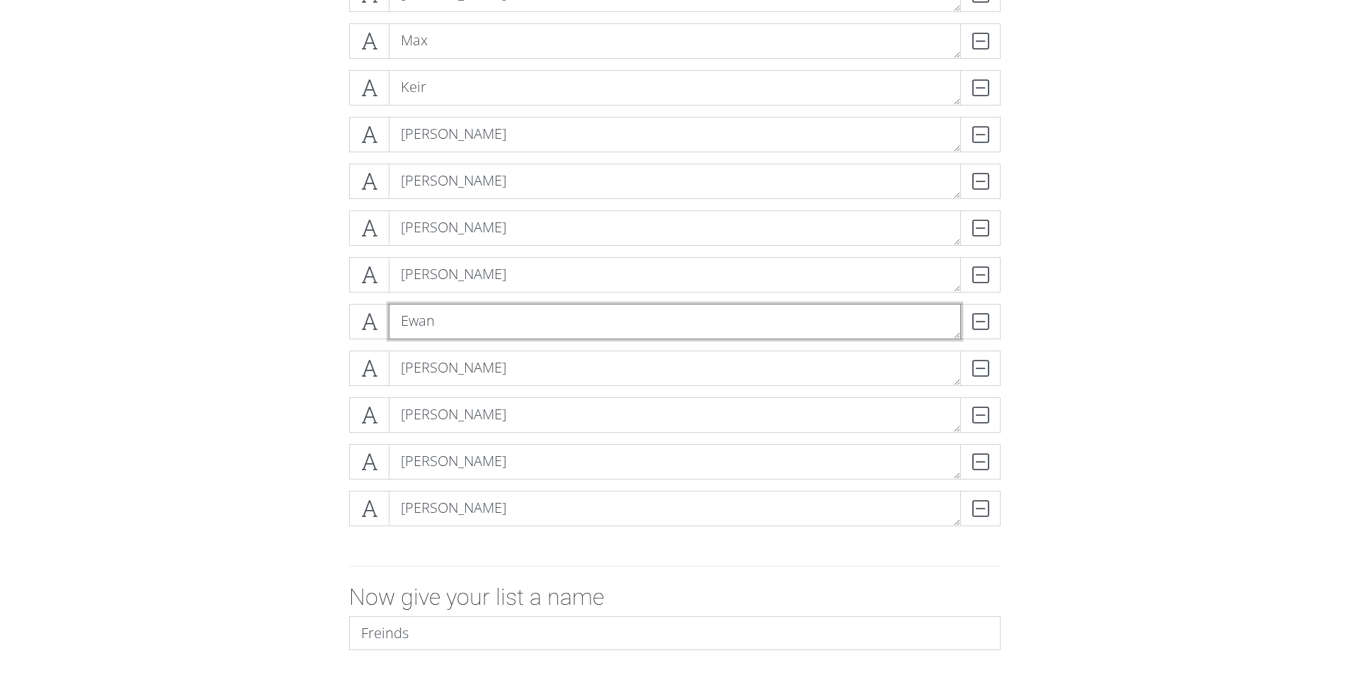
drag, startPoint x: 584, startPoint y: 305, endPoint x: 237, endPoint y: 316, distance: 347.2
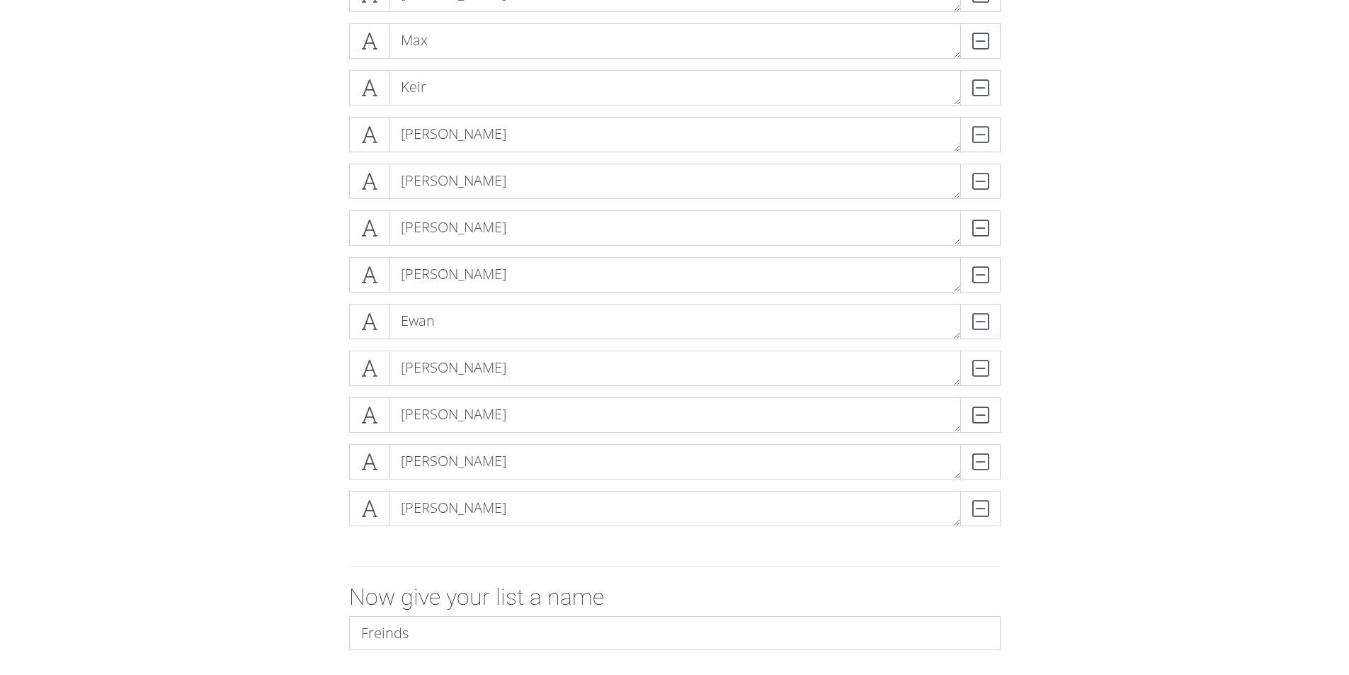
drag, startPoint x: 237, startPoint y: 316, endPoint x: 133, endPoint y: 372, distance: 118.2
click at [133, 372] on form "[PERSON_NAME] [PERSON_NAME] [PERSON_NAME] [PERSON_NAME] Keir DELETE [PERSON_NAM…" at bounding box center [674, 316] width 1349 height 889
click at [130, 371] on form "[PERSON_NAME] [PERSON_NAME] [PERSON_NAME] [PERSON_NAME] Keir DELETE [PERSON_NAM…" at bounding box center [674, 316] width 1349 height 889
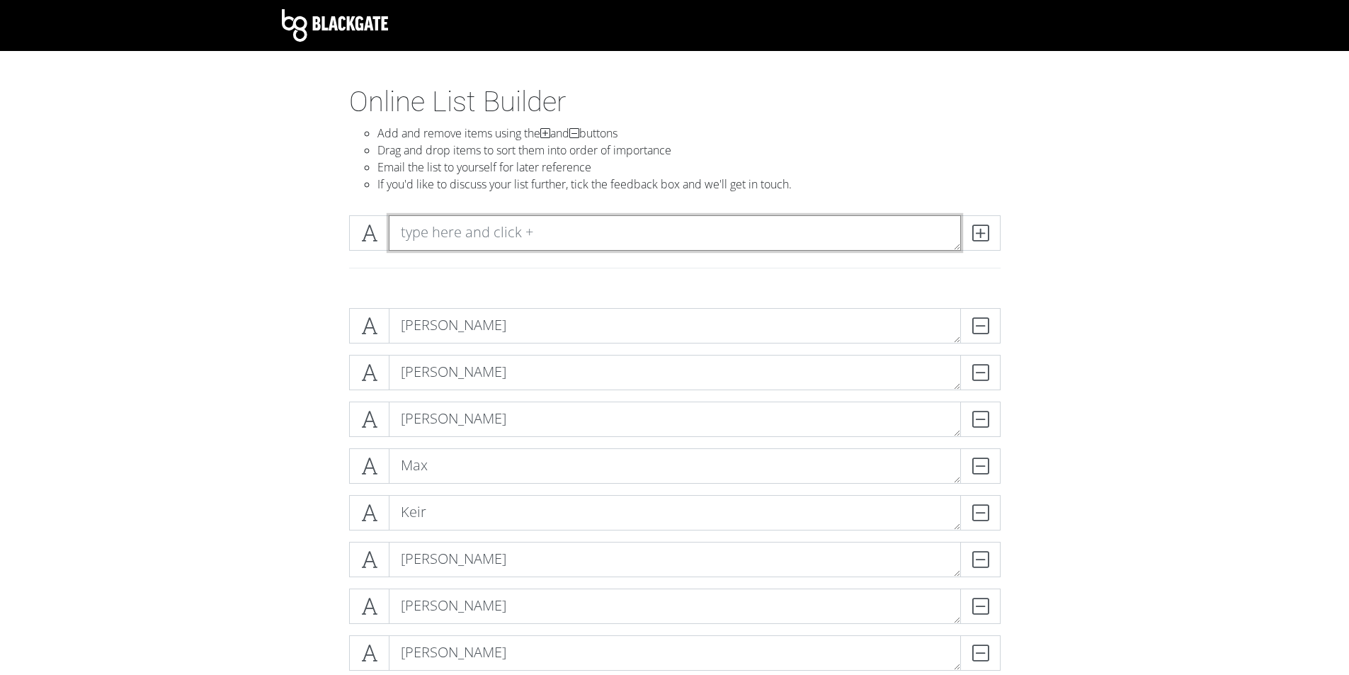
click at [411, 220] on textarea at bounding box center [675, 232] width 572 height 35
type textarea "|"
drag, startPoint x: 471, startPoint y: 246, endPoint x: 300, endPoint y: 227, distance: 172.4
click at [300, 227] on div "[PERSON_NAME]" at bounding box center [674, 250] width 807 height 93
type textarea "[PERSON_NAME]"
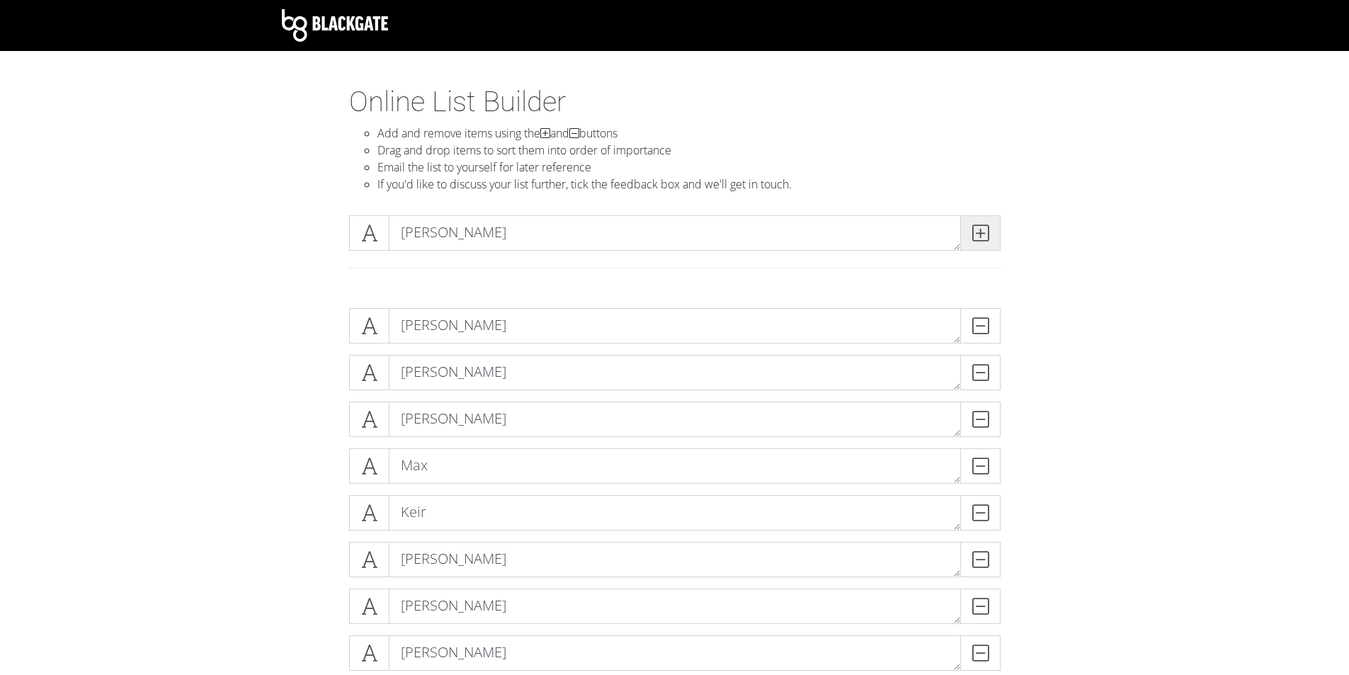
click at [979, 236] on icon at bounding box center [980, 233] width 16 height 14
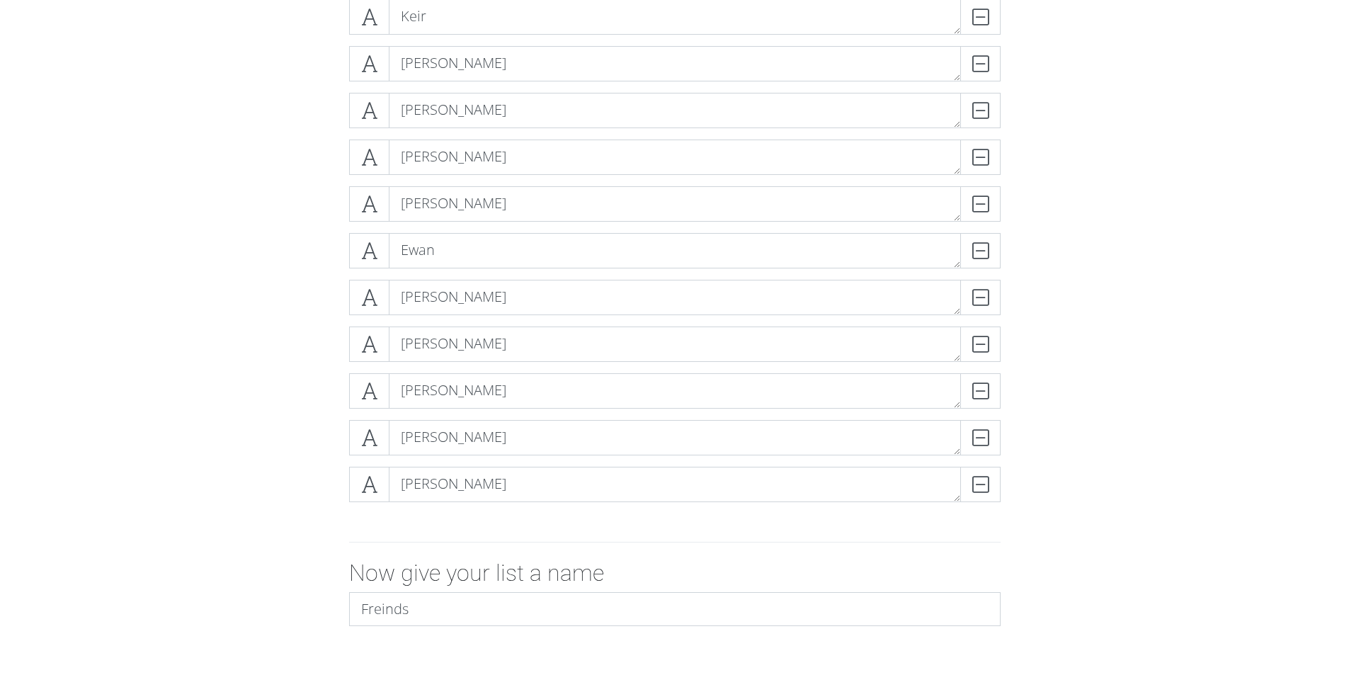
click at [280, 498] on div "[PERSON_NAME] [PERSON_NAME] [PERSON_NAME] [PERSON_NAME] Keir DELETE [PERSON_NAM…" at bounding box center [674, 163] width 807 height 724
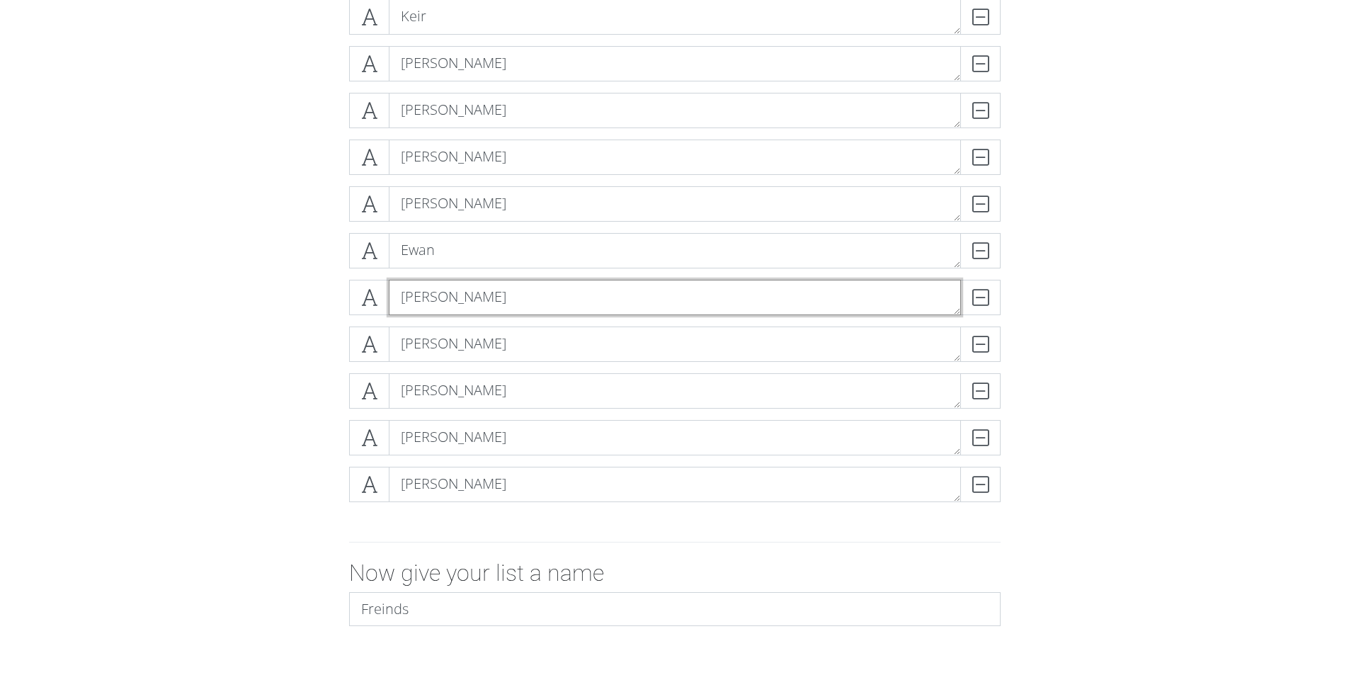
drag, startPoint x: 433, startPoint y: 292, endPoint x: 463, endPoint y: 359, distance: 72.9
click at [463, 359] on div "[PERSON_NAME] [PERSON_NAME] [PERSON_NAME] [PERSON_NAME] Keir DELETE [PERSON_NAM…" at bounding box center [675, 162] width 652 height 701
click at [451, 302] on textarea "[PERSON_NAME]" at bounding box center [675, 297] width 572 height 35
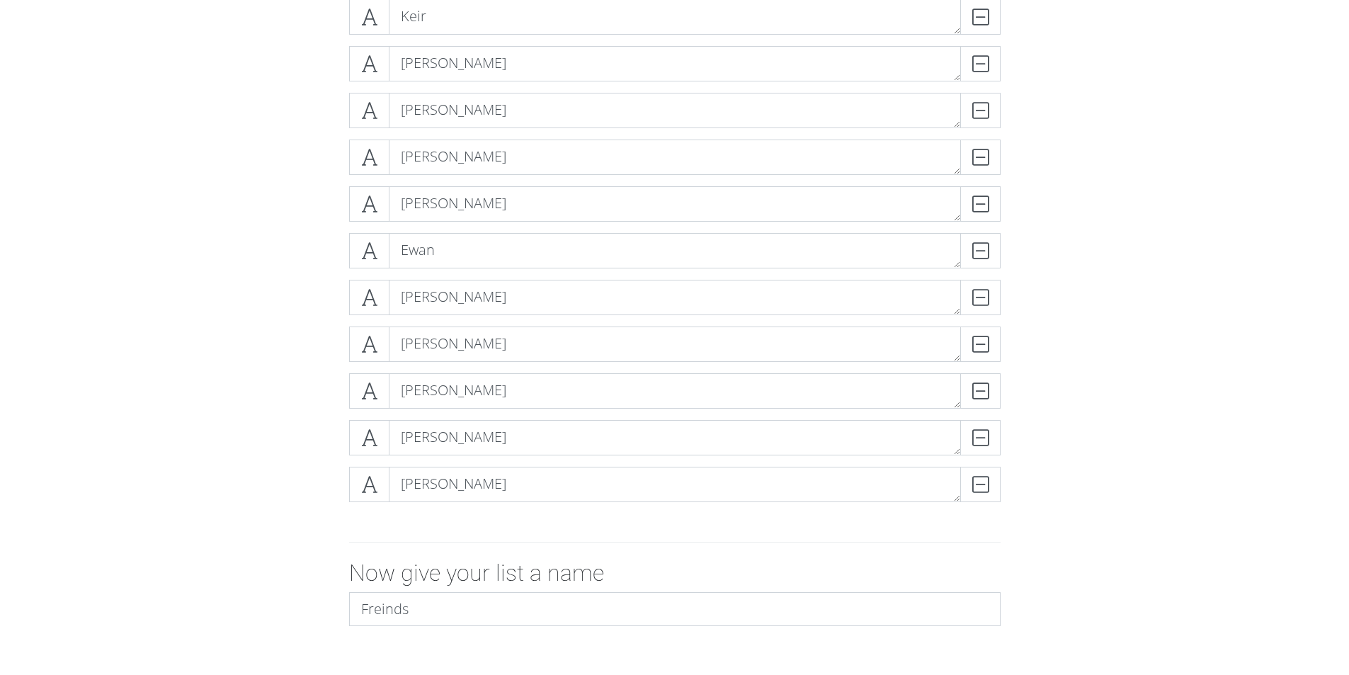
click at [229, 338] on form "[PERSON_NAME] [PERSON_NAME] [PERSON_NAME] [PERSON_NAME] Keir DELETE [PERSON_NAM…" at bounding box center [674, 269] width 1349 height 936
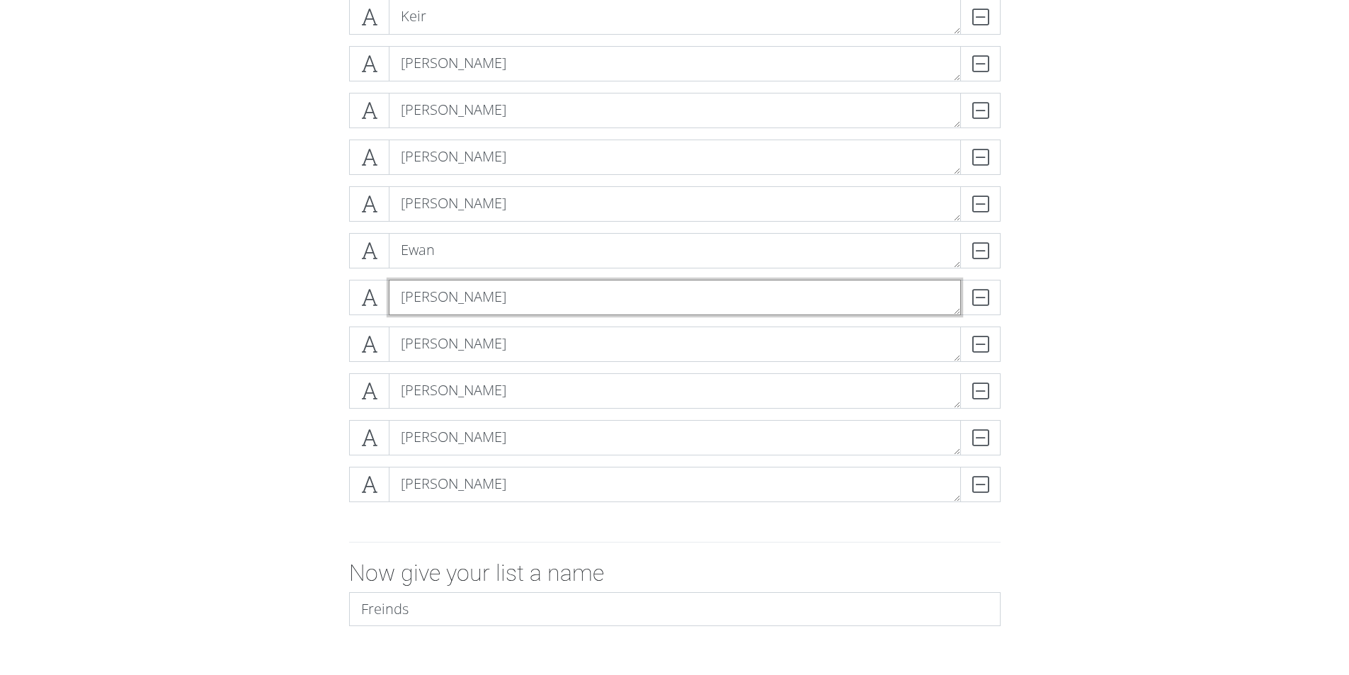
click at [445, 301] on textarea "[PERSON_NAME]" at bounding box center [675, 297] width 572 height 35
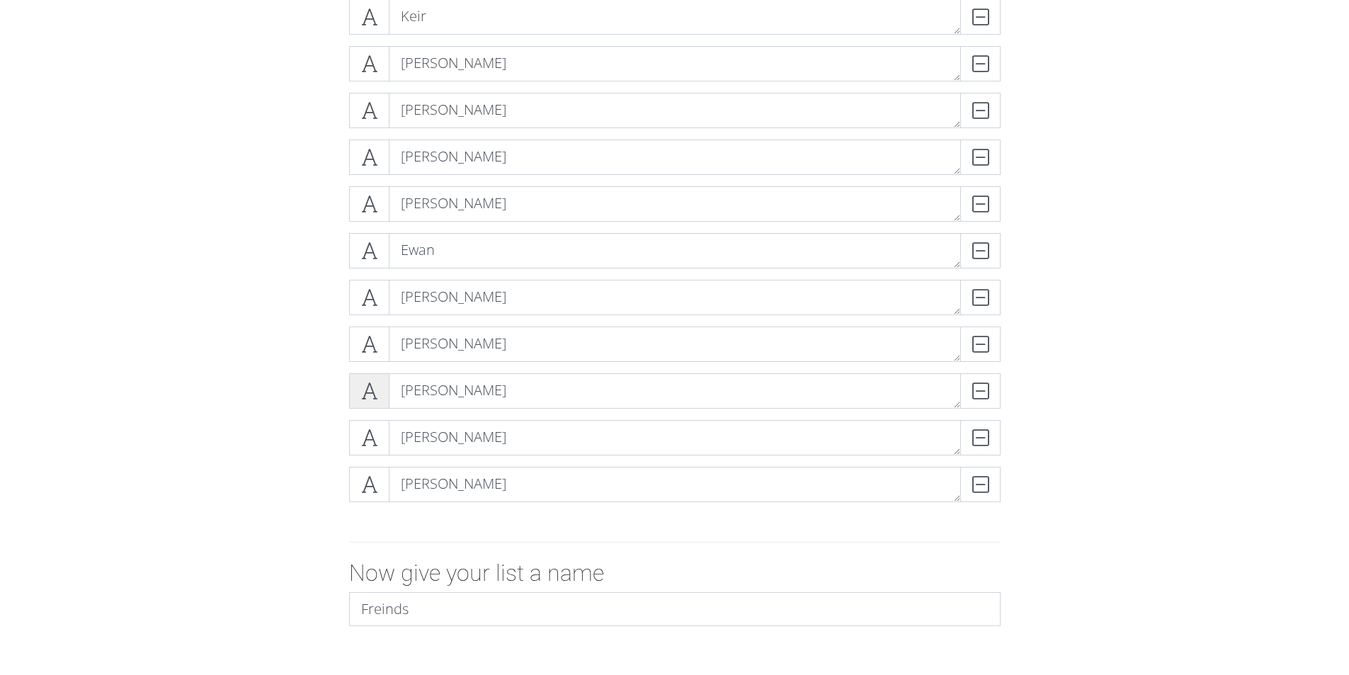
click at [375, 390] on icon at bounding box center [369, 391] width 16 height 14
click at [364, 384] on icon at bounding box center [369, 391] width 16 height 14
click at [365, 384] on icon at bounding box center [369, 391] width 16 height 14
click at [248, 395] on form "[PERSON_NAME] [PERSON_NAME] [PERSON_NAME] [PERSON_NAME] Keir DELETE [PERSON_NAM…" at bounding box center [674, 269] width 1349 height 936
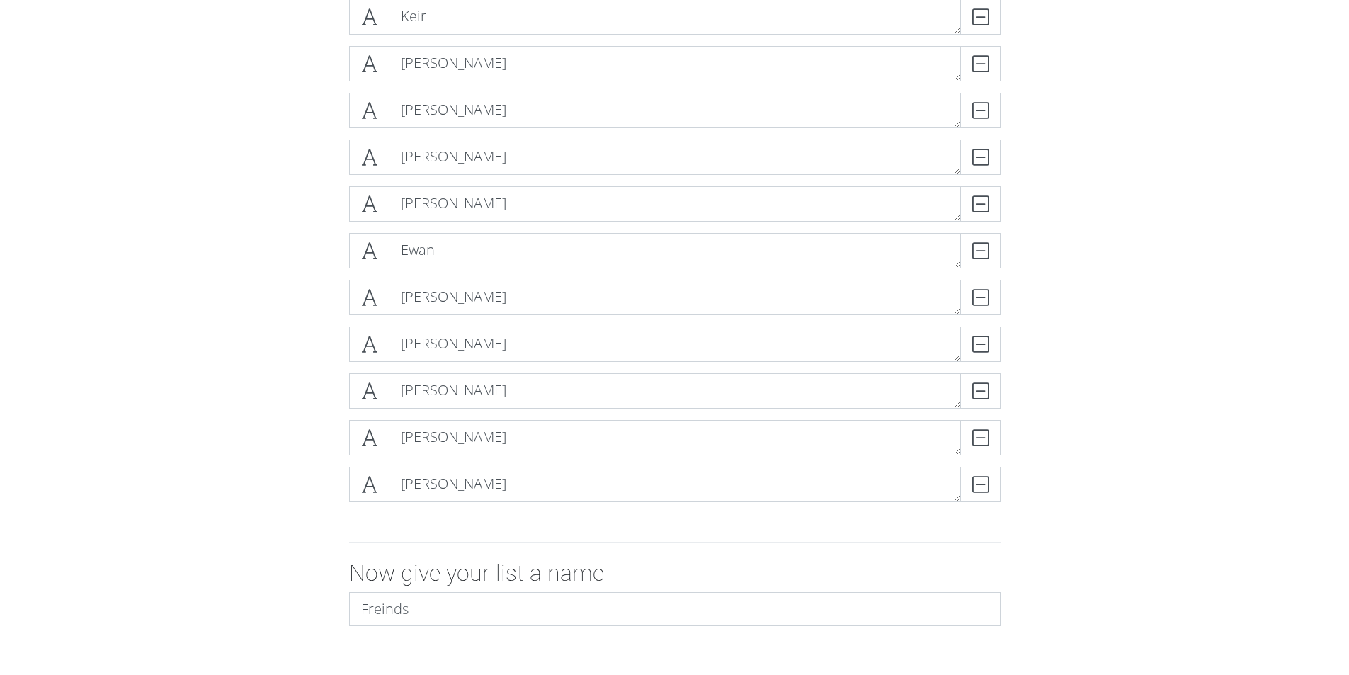
scroll to position [425, 0]
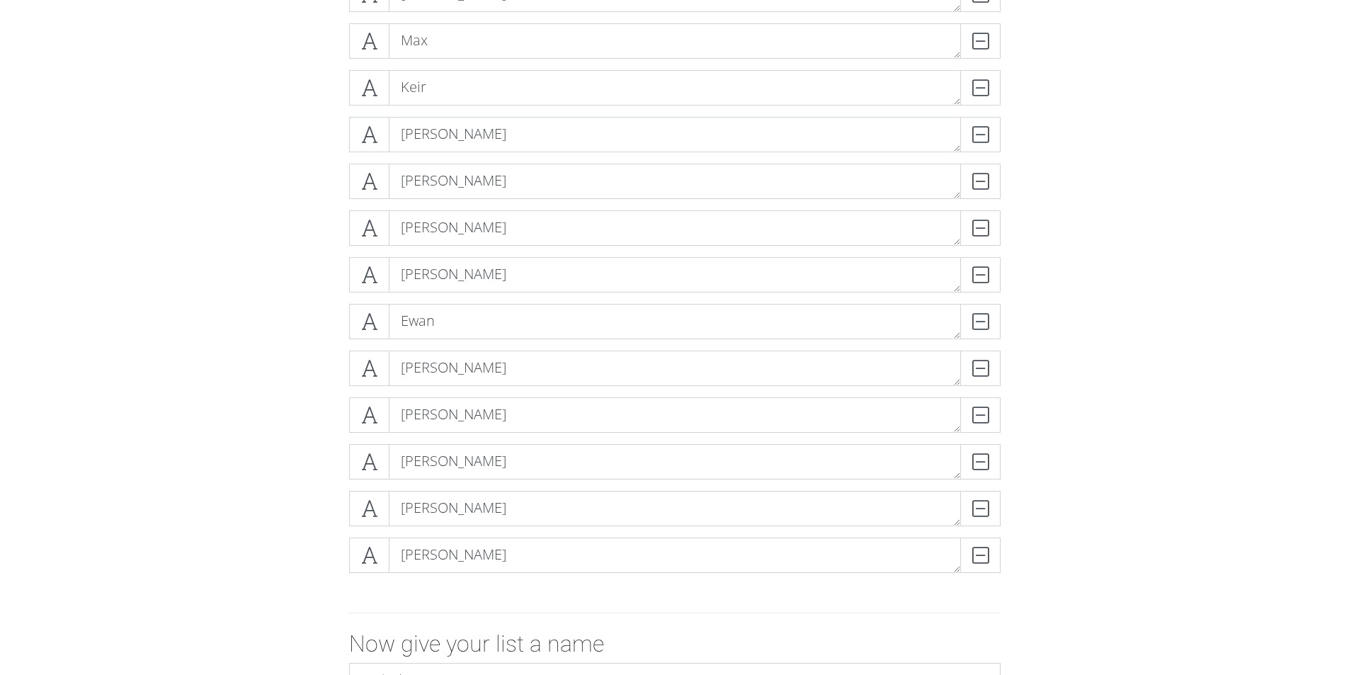
click at [278, 428] on div "[PERSON_NAME] [PERSON_NAME] [PERSON_NAME] [PERSON_NAME] Keir DELETE [PERSON_NAM…" at bounding box center [674, 234] width 807 height 724
drag, startPoint x: 754, startPoint y: 159, endPoint x: 300, endPoint y: 248, distance: 461.8
click at [302, 249] on div "[PERSON_NAME] [PERSON_NAME] [PERSON_NAME] [PERSON_NAME] Keir DELETE [PERSON_NAM…" at bounding box center [674, 234] width 807 height 724
drag, startPoint x: 386, startPoint y: 175, endPoint x: 123, endPoint y: 365, distance: 324.7
drag, startPoint x: 123, startPoint y: 365, endPoint x: 76, endPoint y: 460, distance: 106.4
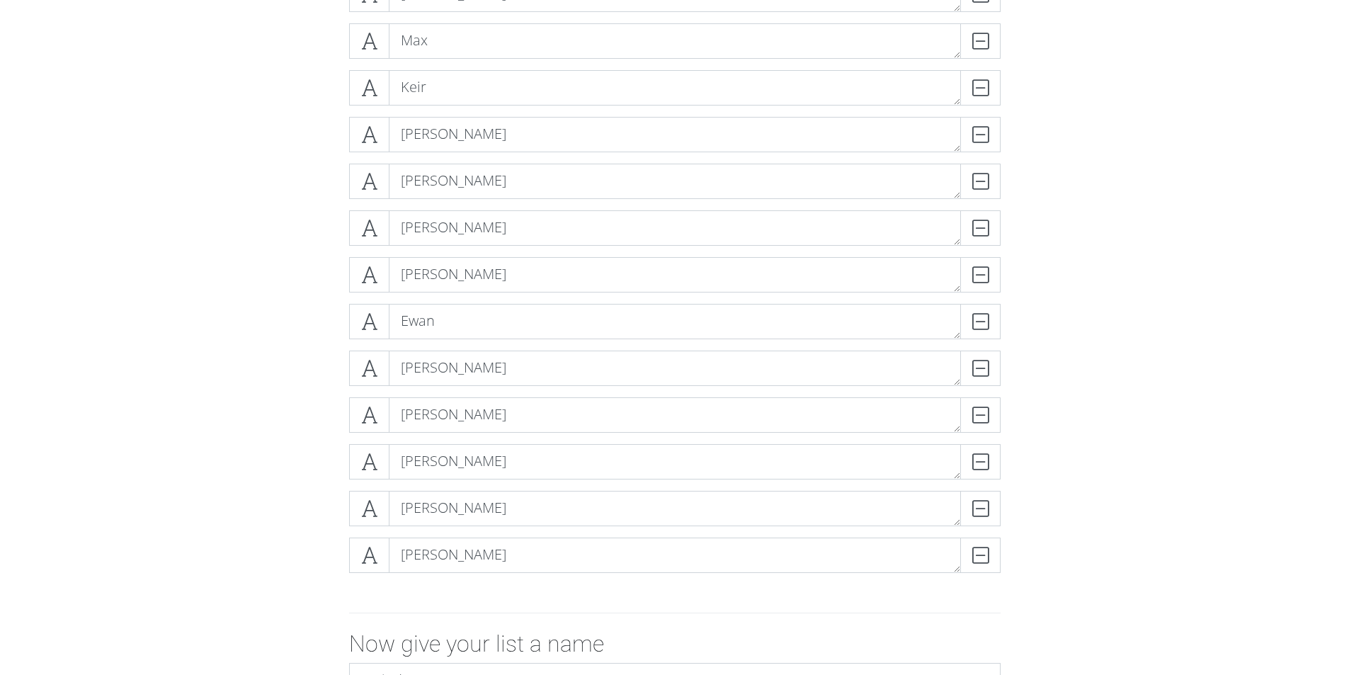
click at [76, 460] on form "[PERSON_NAME] [PERSON_NAME] [PERSON_NAME] [PERSON_NAME] Keir DELETE [PERSON_NAM…" at bounding box center [674, 340] width 1349 height 936
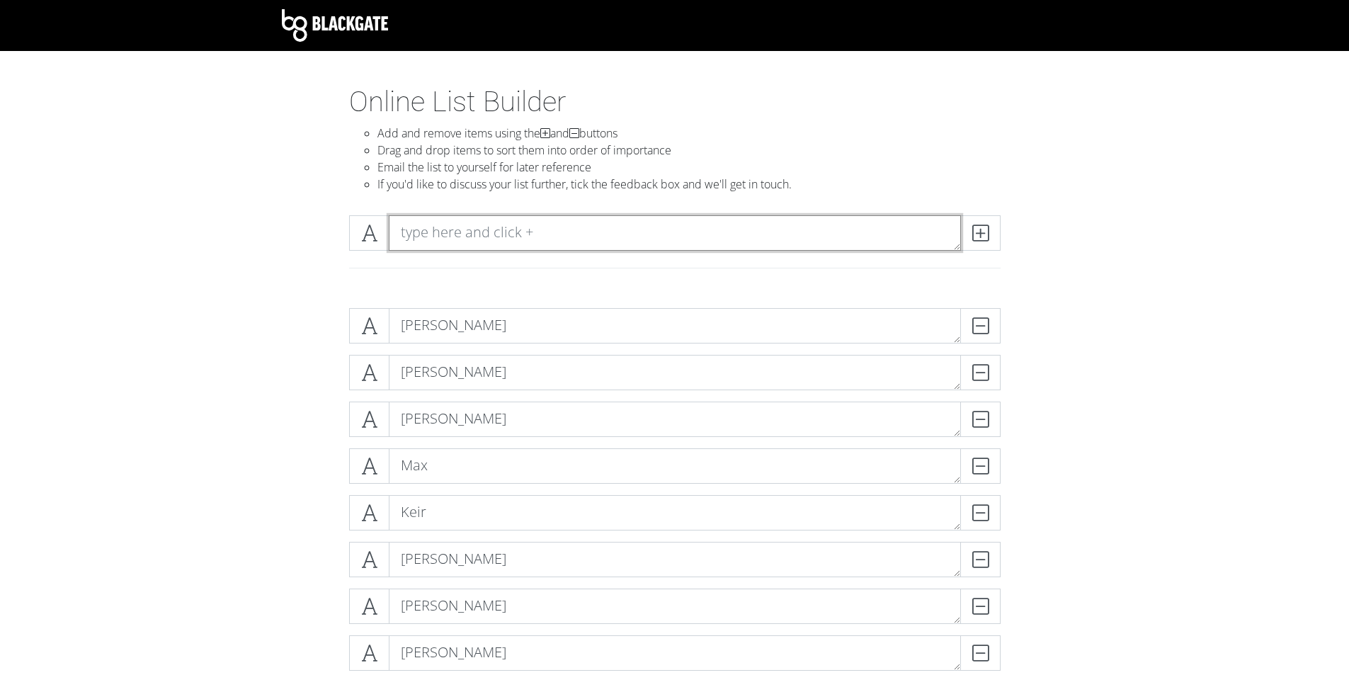
click at [445, 234] on textarea at bounding box center [675, 232] width 572 height 35
type textarea "\"
type textarea "[PERSON_NAME]"
click at [984, 220] on span at bounding box center [980, 232] width 40 height 35
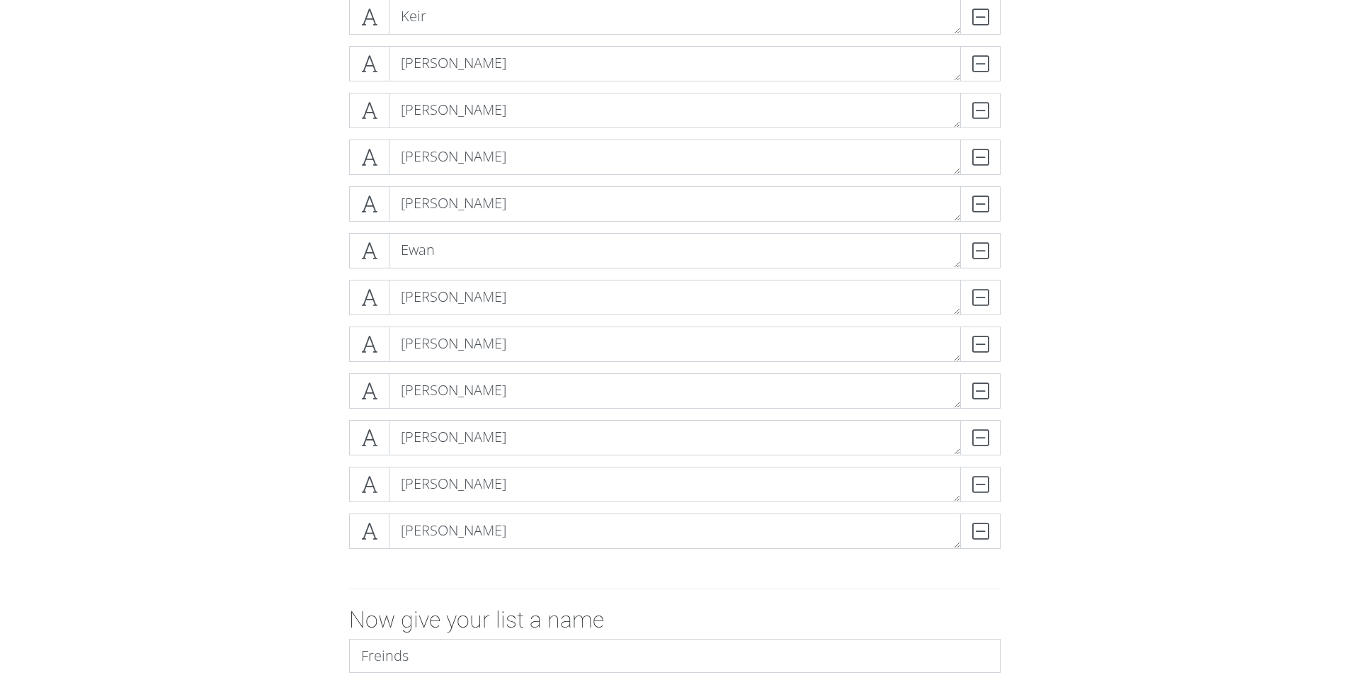
click at [215, 480] on form "[PERSON_NAME] [PERSON_NAME] [PERSON_NAME] [PERSON_NAME] Keir DELETE [PERSON_NAM…" at bounding box center [674, 292] width 1349 height 983
click at [977, 393] on div "DELETE" at bounding box center [972, 390] width 57 height 35
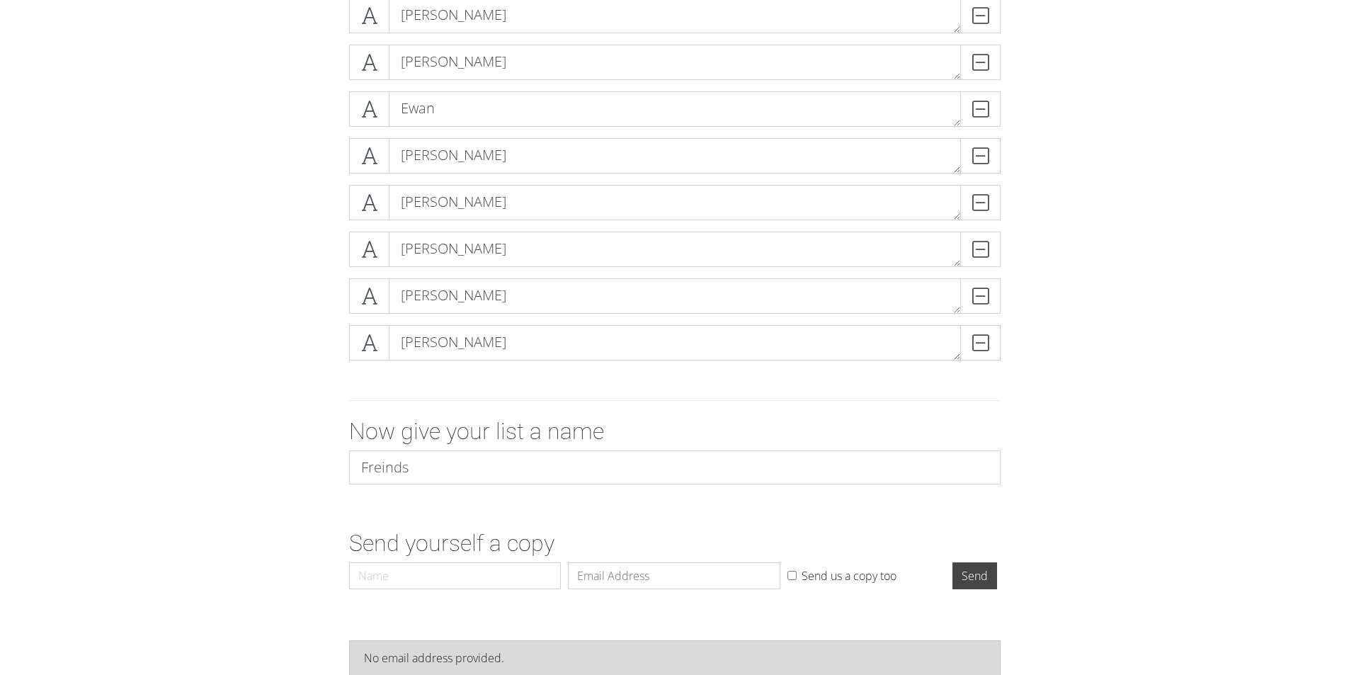
scroll to position [678, 0]
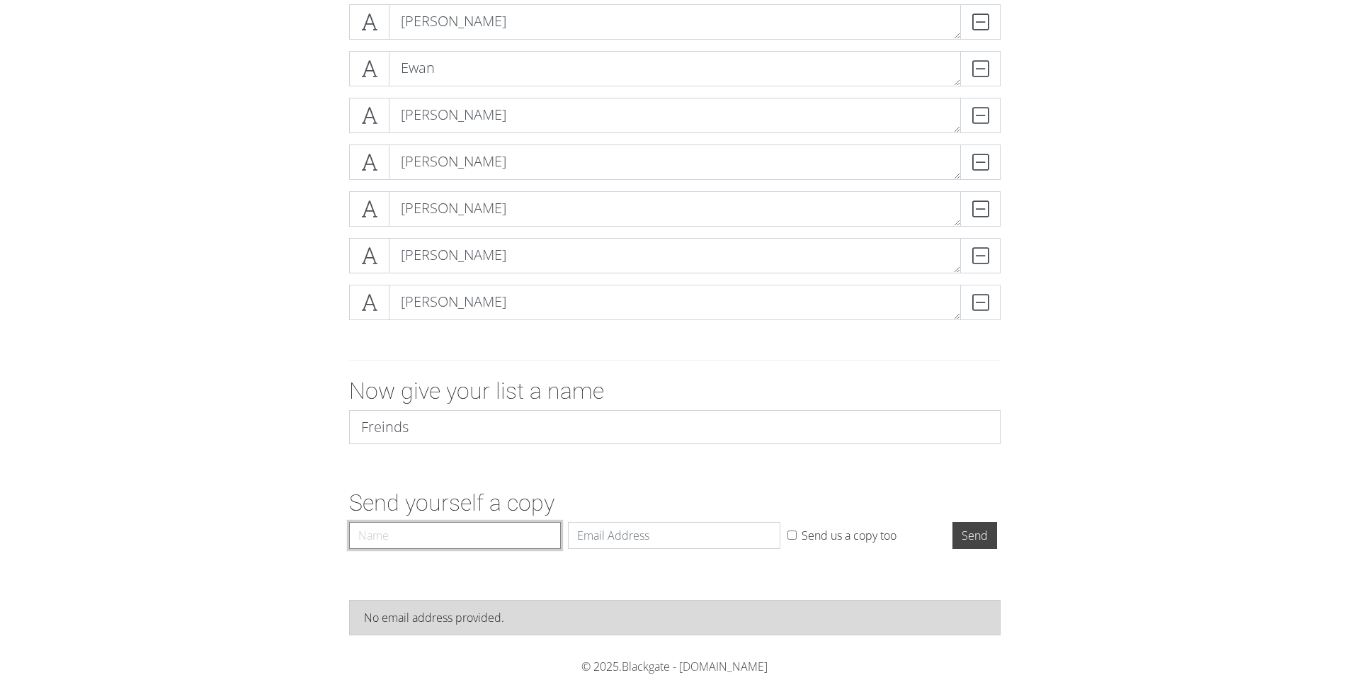
click at [422, 545] on input "Name" at bounding box center [455, 535] width 212 height 27
click at [402, 503] on h2 "Send yourself a copy" at bounding box center [675, 502] width 652 height 27
click at [390, 525] on input "Name" at bounding box center [455, 535] width 212 height 27
type input "[PERSON_NAME]"
click at [619, 535] on input "Email" at bounding box center [674, 535] width 212 height 27
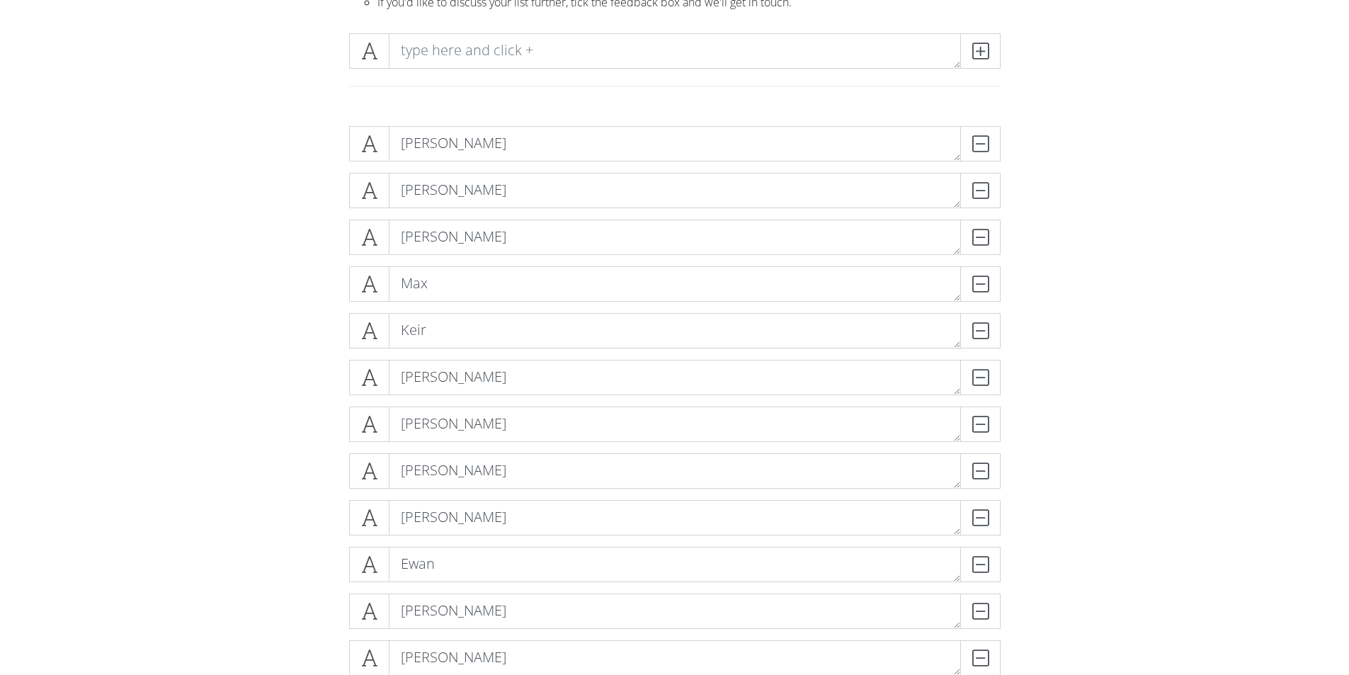
scroll to position [40, 0]
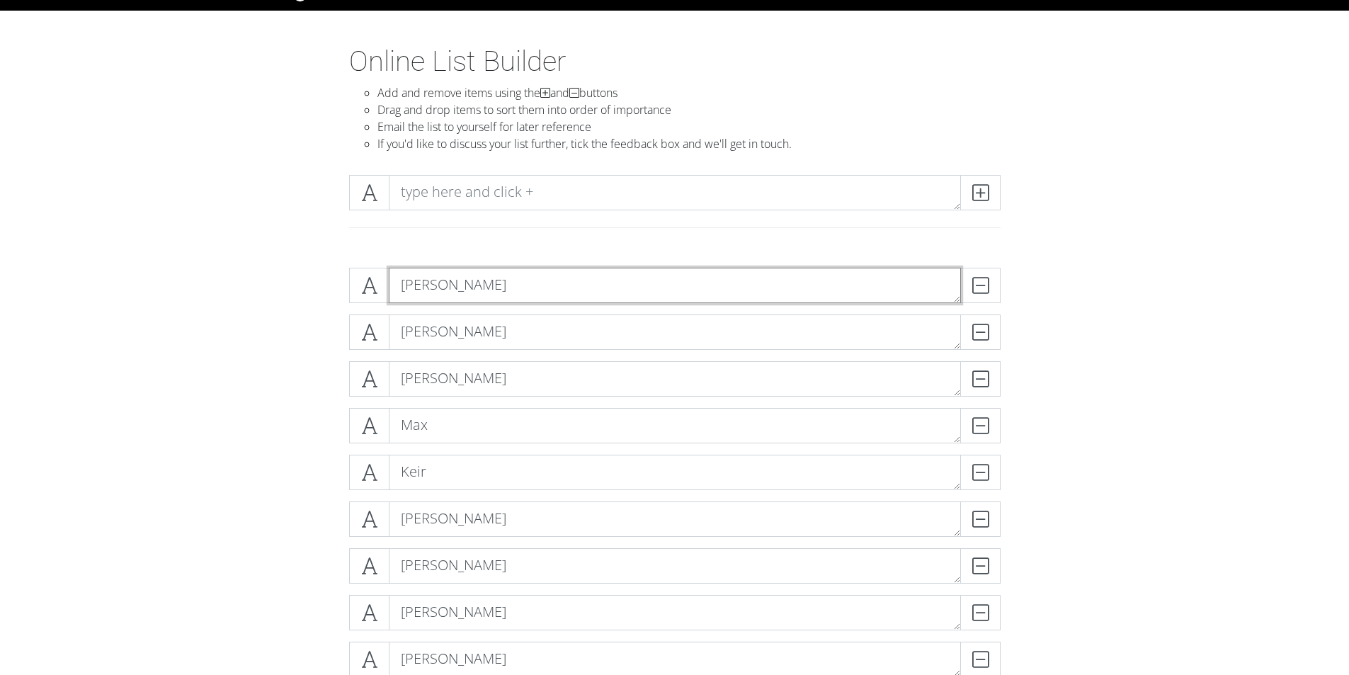
click at [499, 279] on textarea "[PERSON_NAME]" at bounding box center [675, 285] width 572 height 35
type textarea "Kentaro"
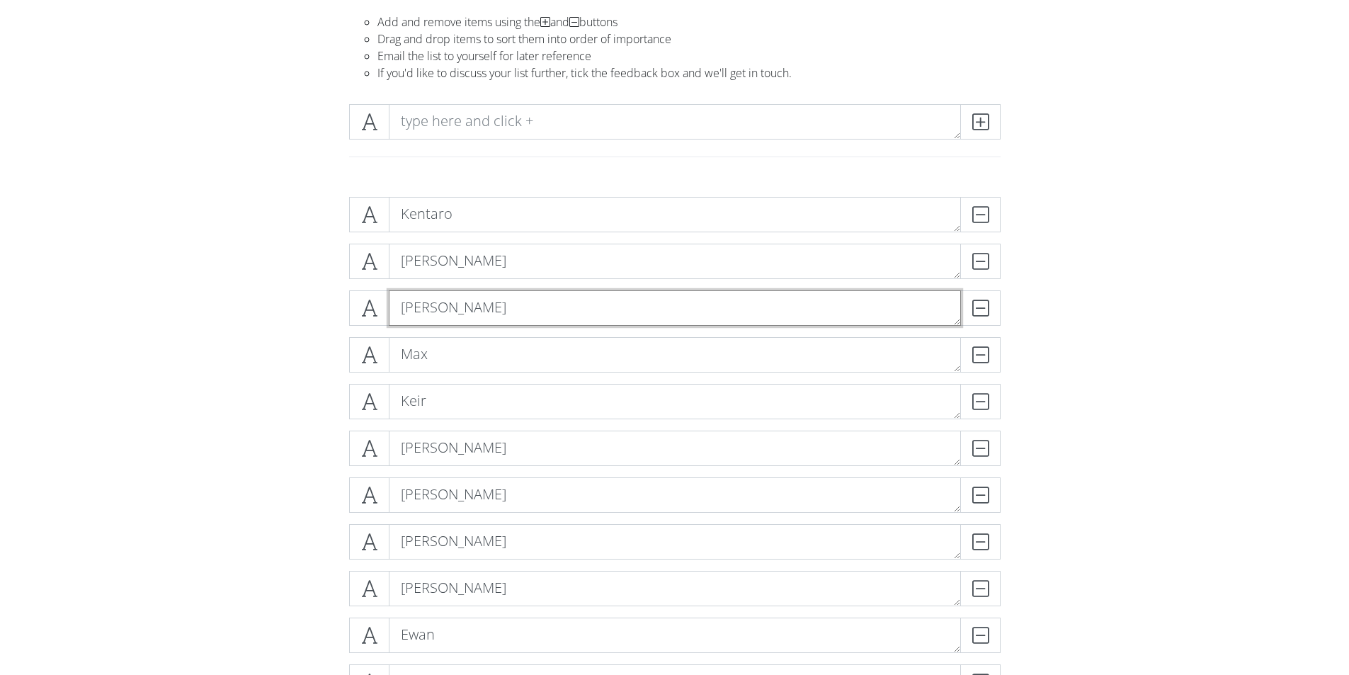
click at [446, 301] on textarea "[PERSON_NAME]" at bounding box center [675, 307] width 572 height 35
type textarea "[PERSON_NAME]"
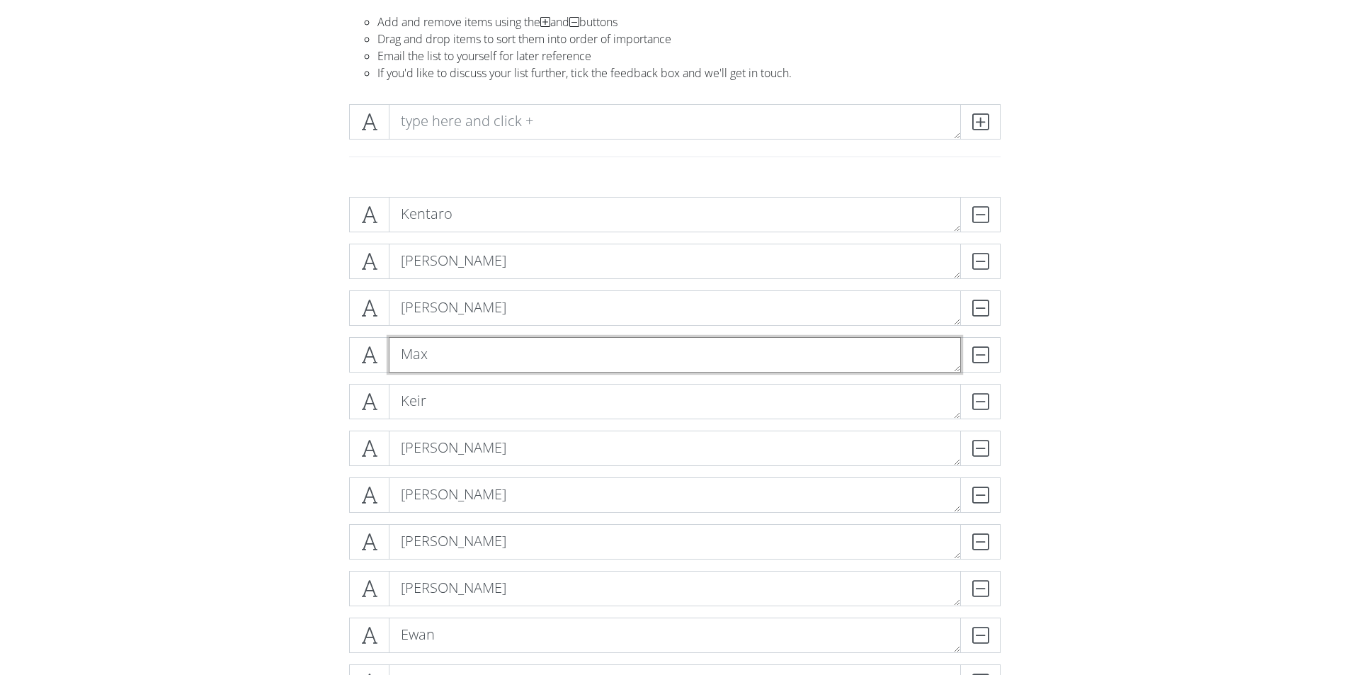
click at [450, 356] on textarea "Max" at bounding box center [675, 354] width 572 height 35
type textarea "Max JB"
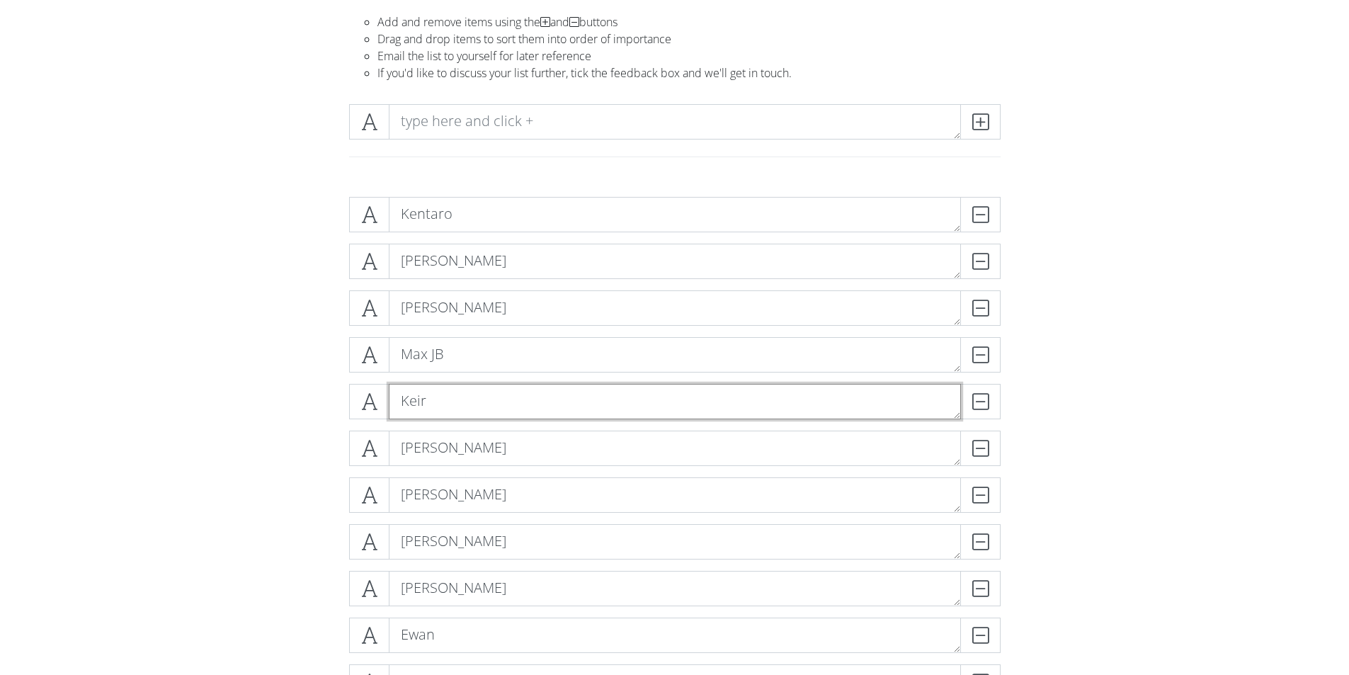
click at [438, 414] on textarea "Keir" at bounding box center [675, 401] width 572 height 35
type textarea "Keir"
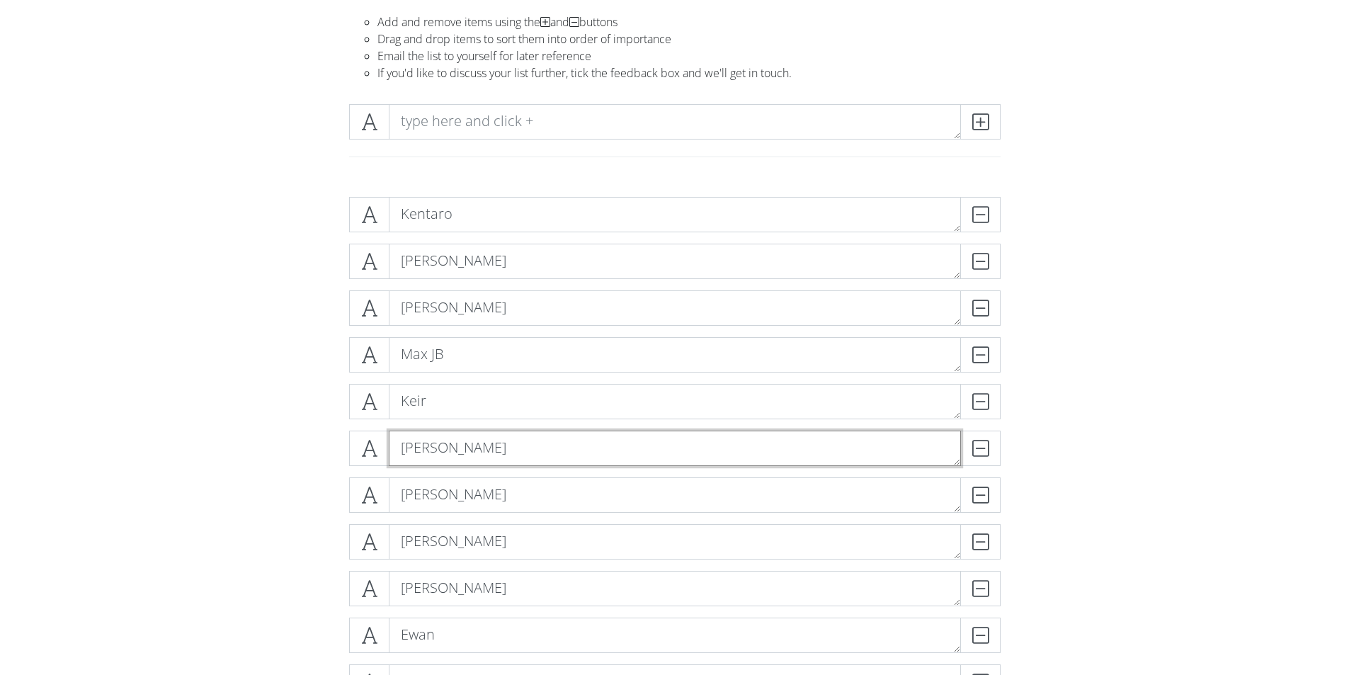
click at [523, 457] on textarea "[PERSON_NAME]" at bounding box center [675, 448] width 572 height 35
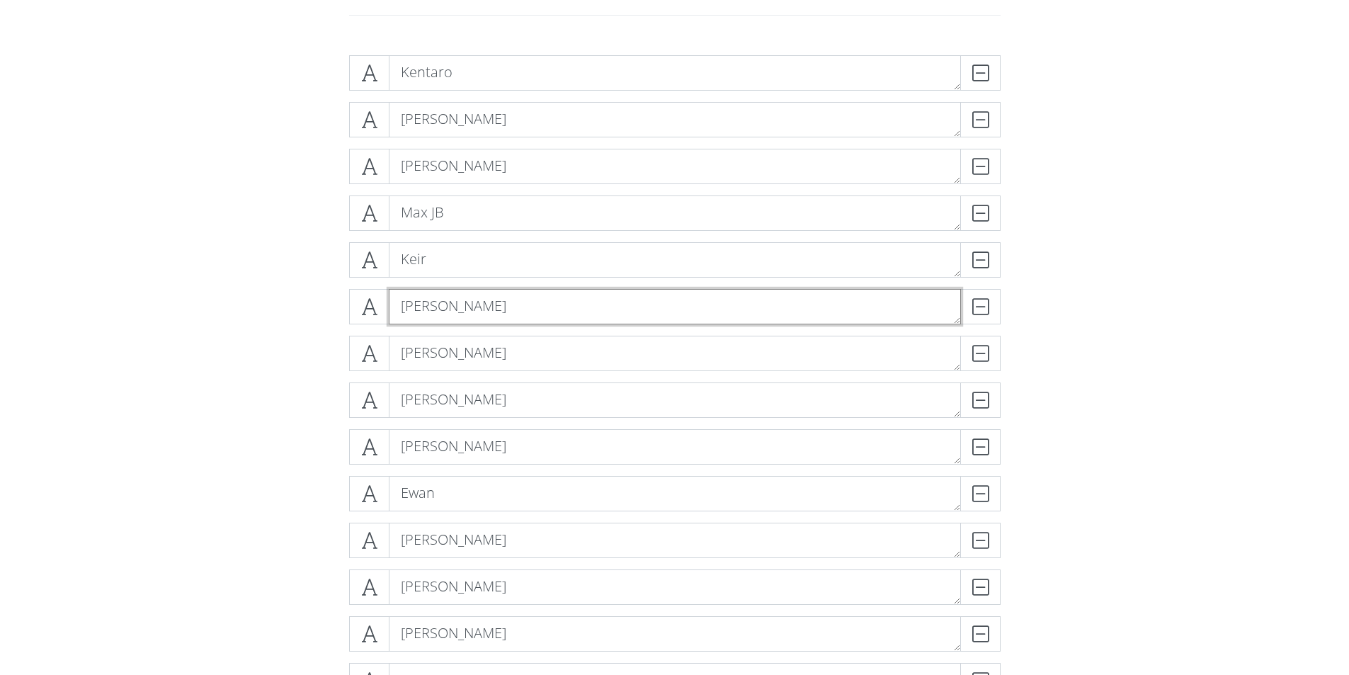
type textarea "[PERSON_NAME]"
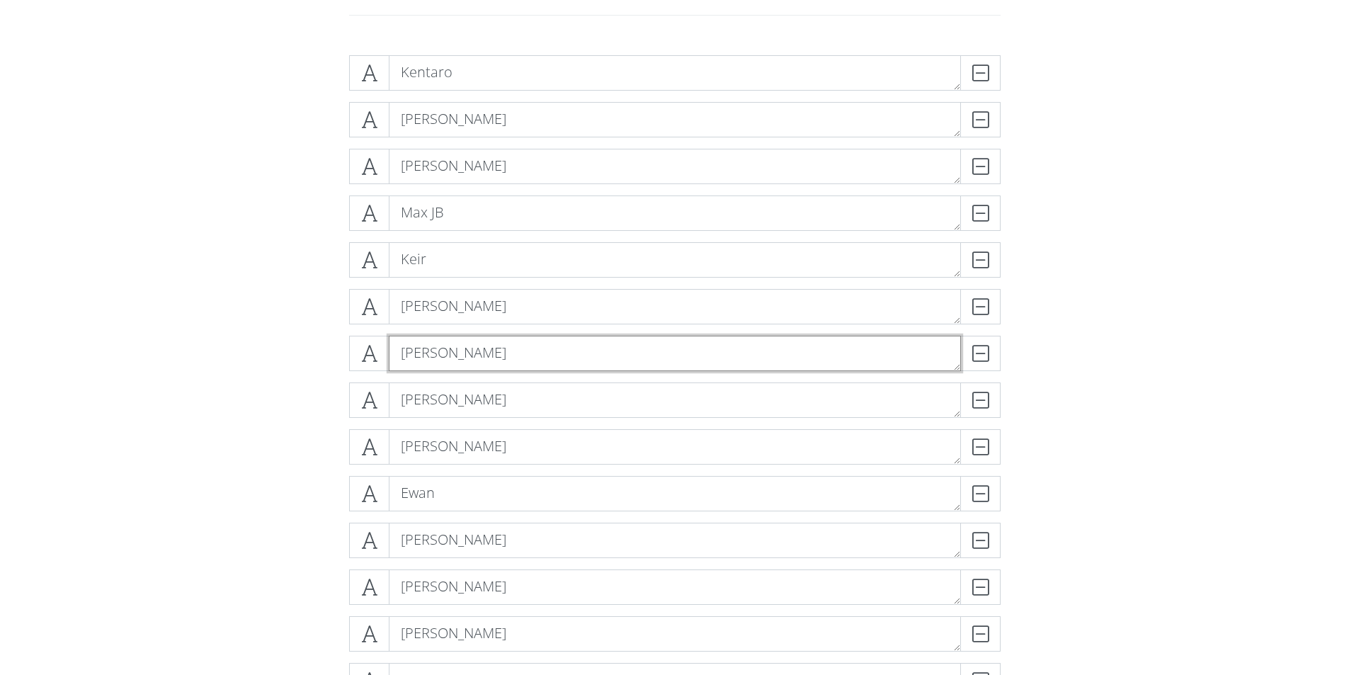
click at [472, 354] on textarea "[PERSON_NAME]" at bounding box center [675, 353] width 572 height 35
type textarea "[PERSON_NAME]"
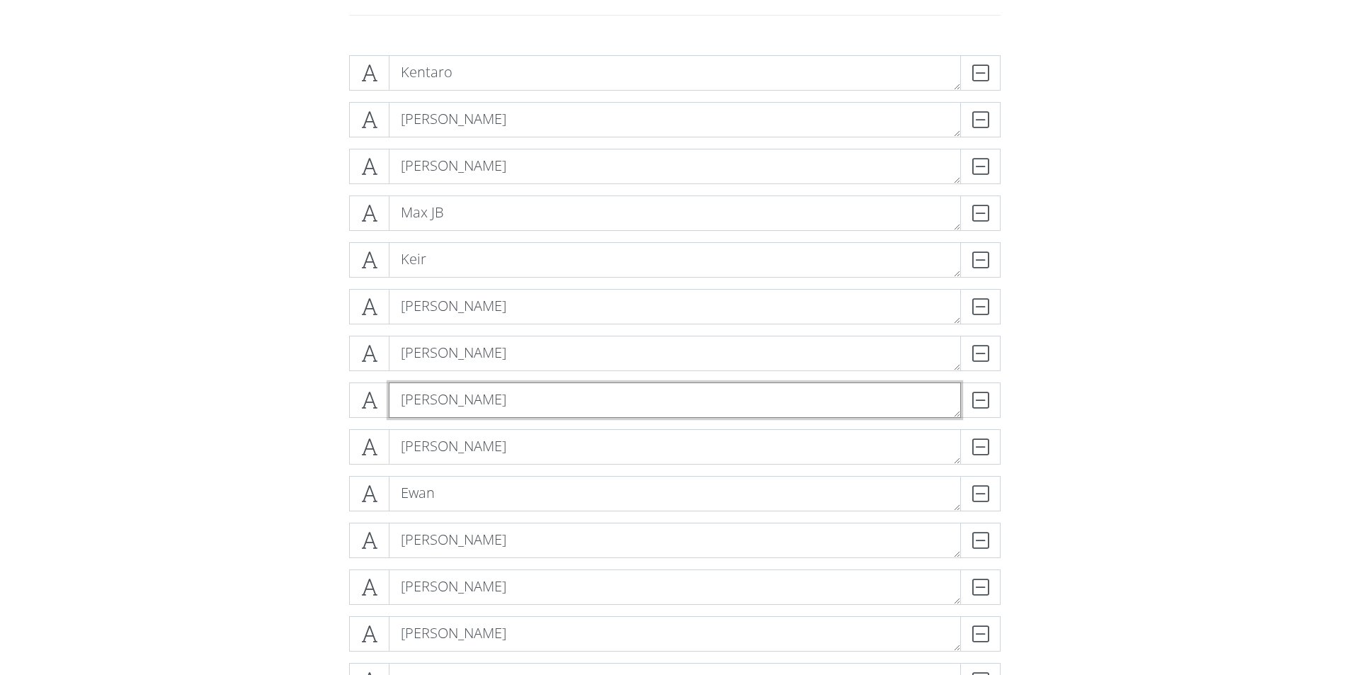
click at [436, 399] on textarea "[PERSON_NAME]" at bounding box center [675, 399] width 572 height 35
type textarea "[PERSON_NAME]"
click at [316, 423] on div "[PERSON_NAME] [PERSON_NAME] [PERSON_NAME] DELETE Max JB DELETE Keir DELETE [PER…" at bounding box center [674, 406] width 807 height 724
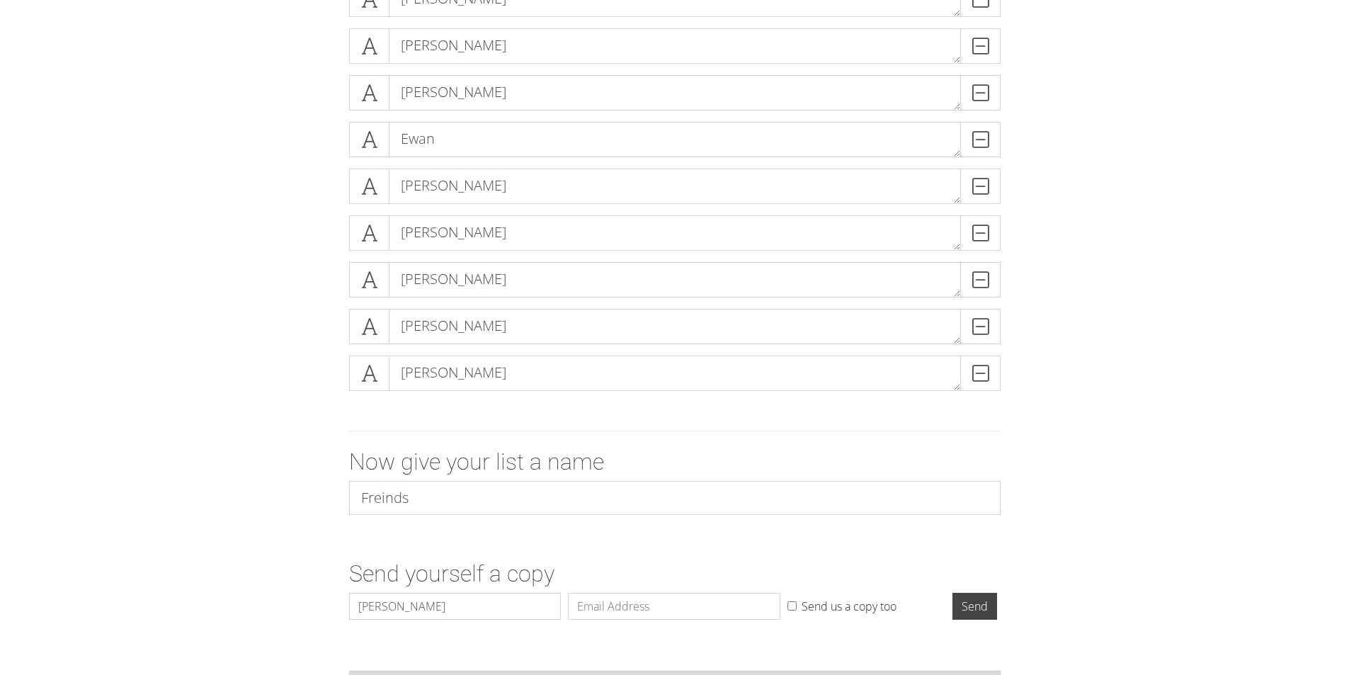
scroll to position [678, 0]
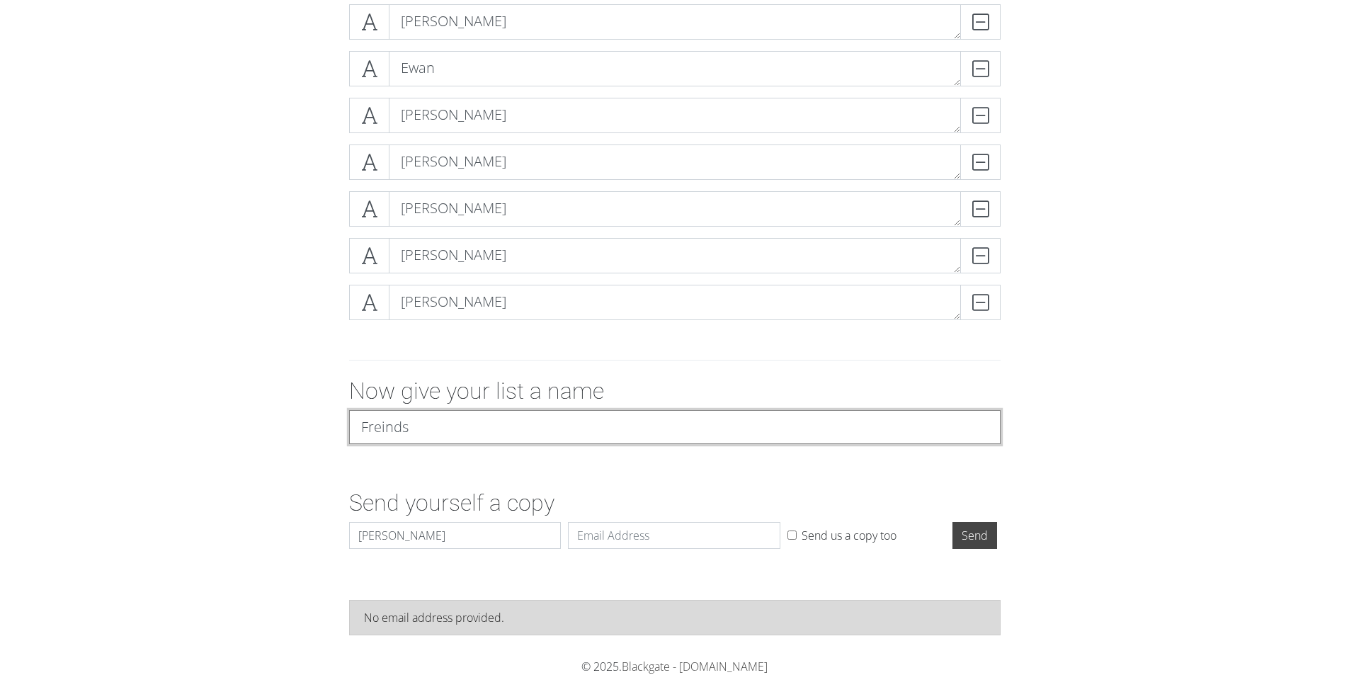
click at [429, 419] on input "Freinds" at bounding box center [675, 427] width 652 height 34
type input "Freinds Ranked"
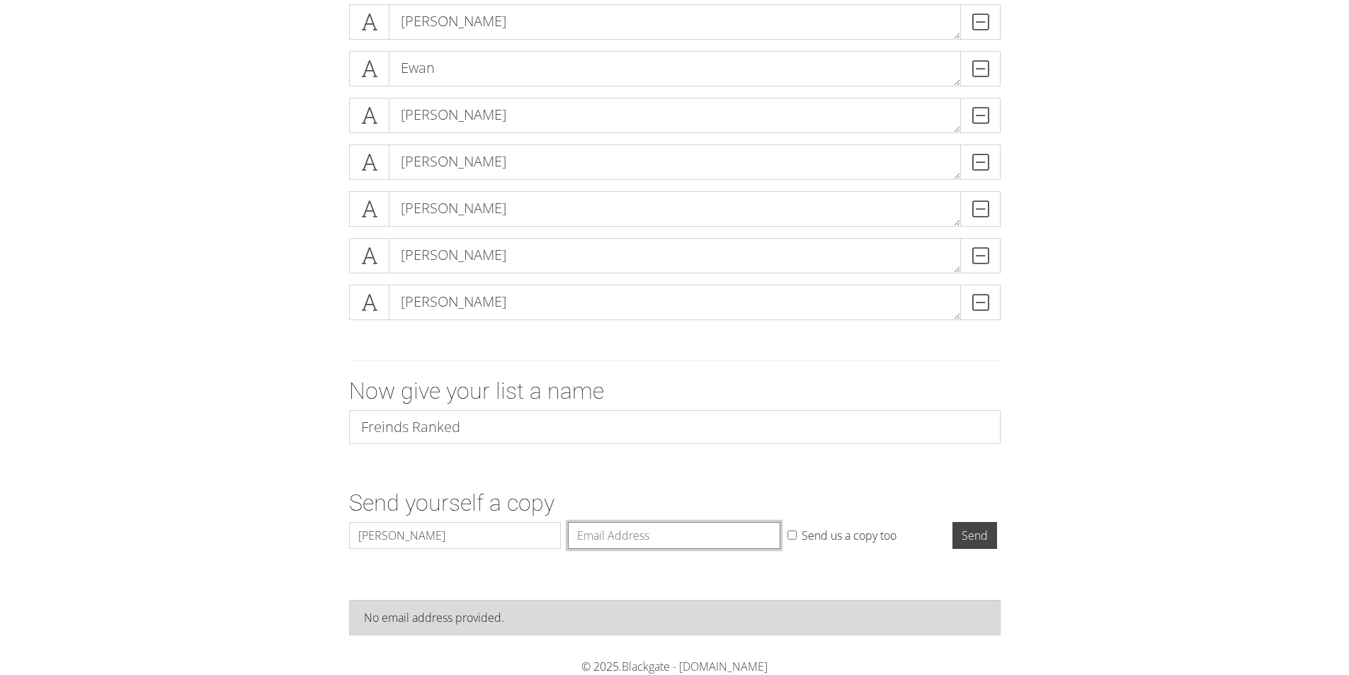
click at [612, 525] on input "Email" at bounding box center [674, 535] width 212 height 27
type input "[EMAIL_ADDRESS][DOMAIN_NAME]"
click at [979, 538] on input "Send" at bounding box center [975, 535] width 45 height 27
